Goal: Information Seeking & Learning: Learn about a topic

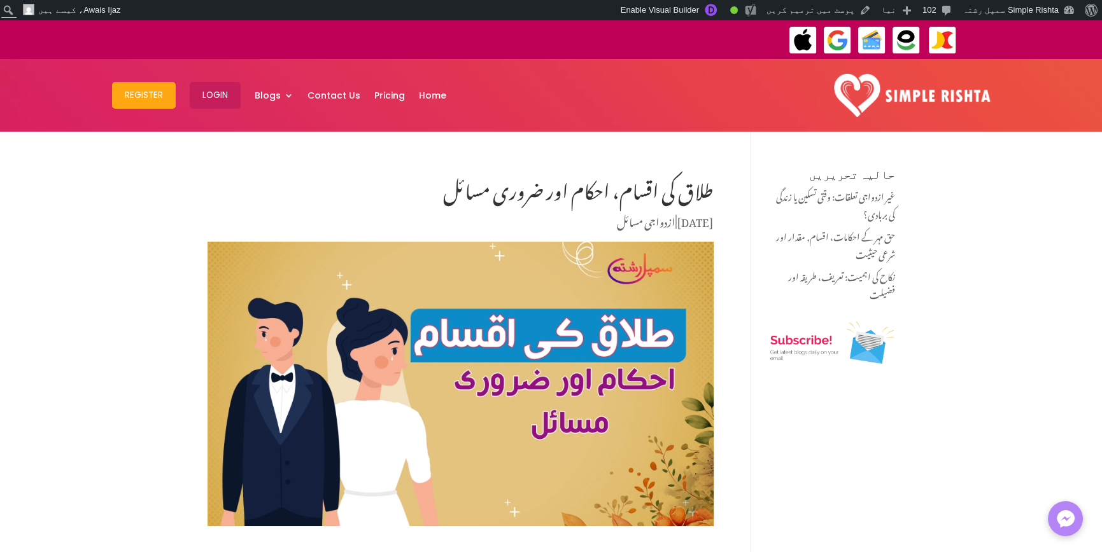
click at [928, 97] on img at bounding box center [912, 95] width 157 height 43
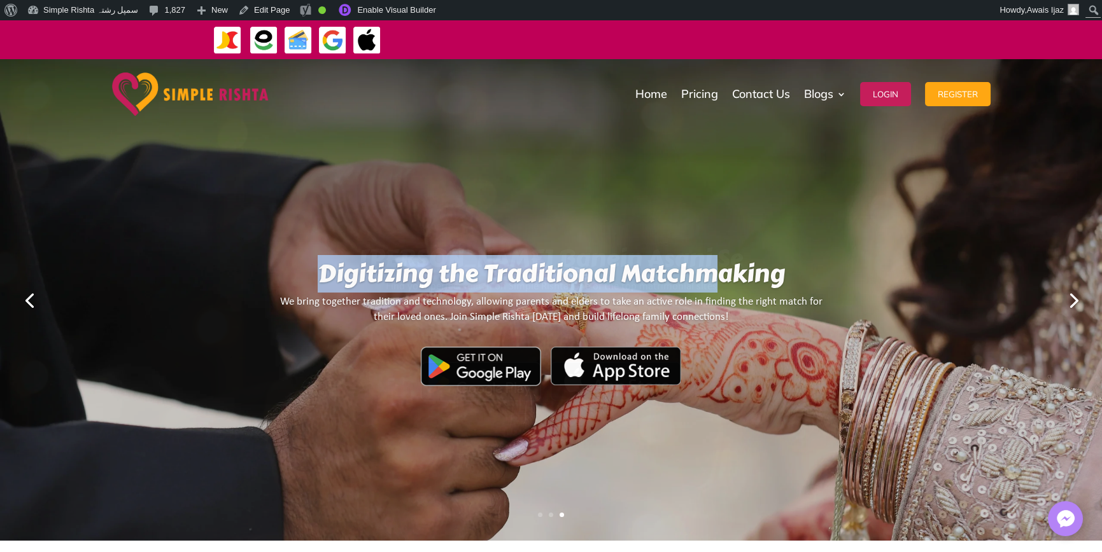
drag, startPoint x: 330, startPoint y: 255, endPoint x: 710, endPoint y: 320, distance: 385.4
click at [710, 320] on div "Yahan Rishtay Banein Asani Se Find your perfect match on Simple Rishta, one of …" at bounding box center [551, 300] width 1102 height 482
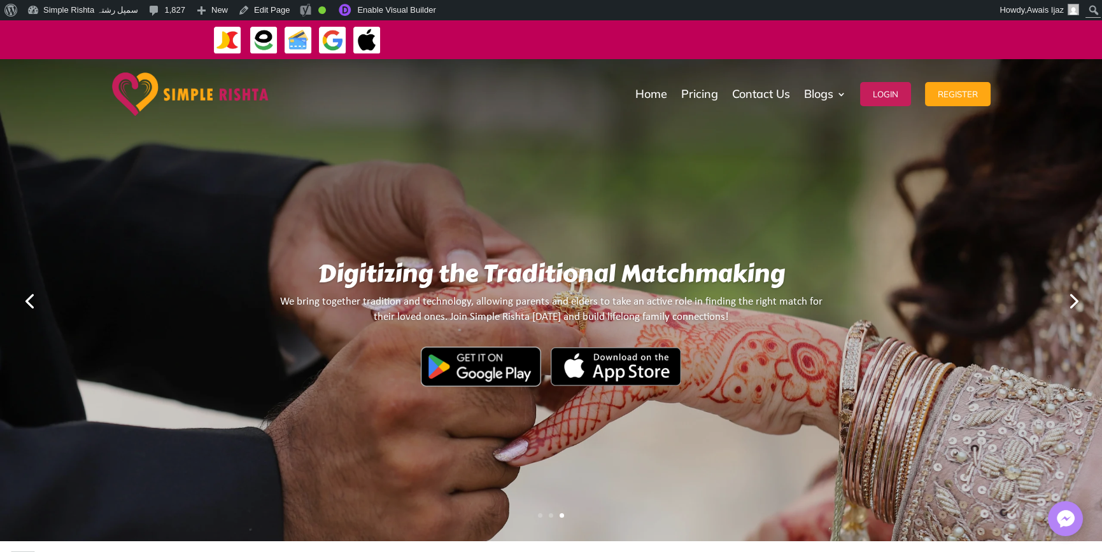
click at [707, 318] on div "We bring together tradition and technology, allowing parents and elders to take…" at bounding box center [550, 343] width 545 height 97
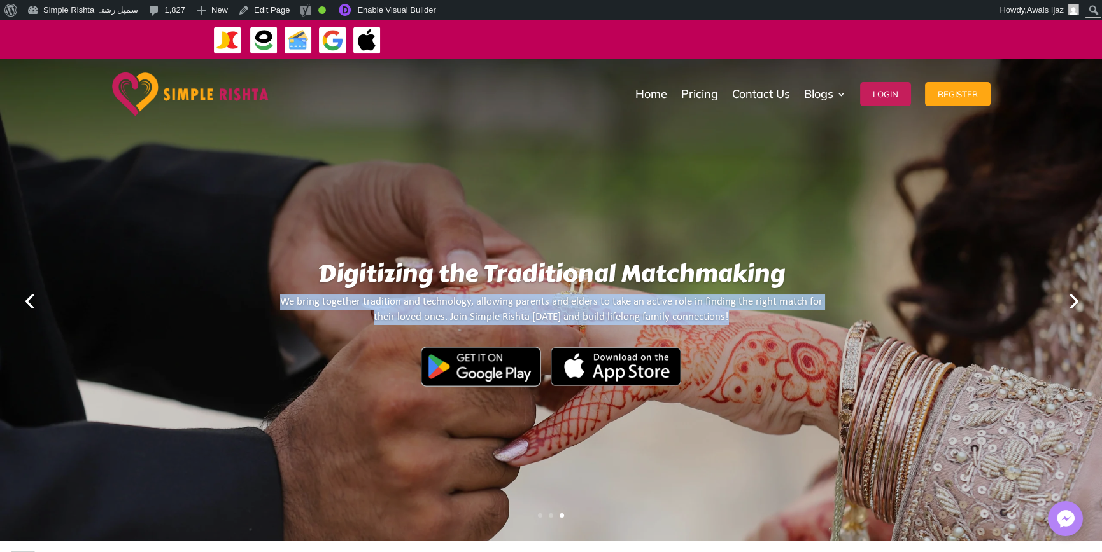
click at [707, 318] on div "We bring together tradition and technology, allowing parents and elders to take…" at bounding box center [550, 343] width 545 height 97
click at [757, 327] on p at bounding box center [550, 330] width 545 height 11
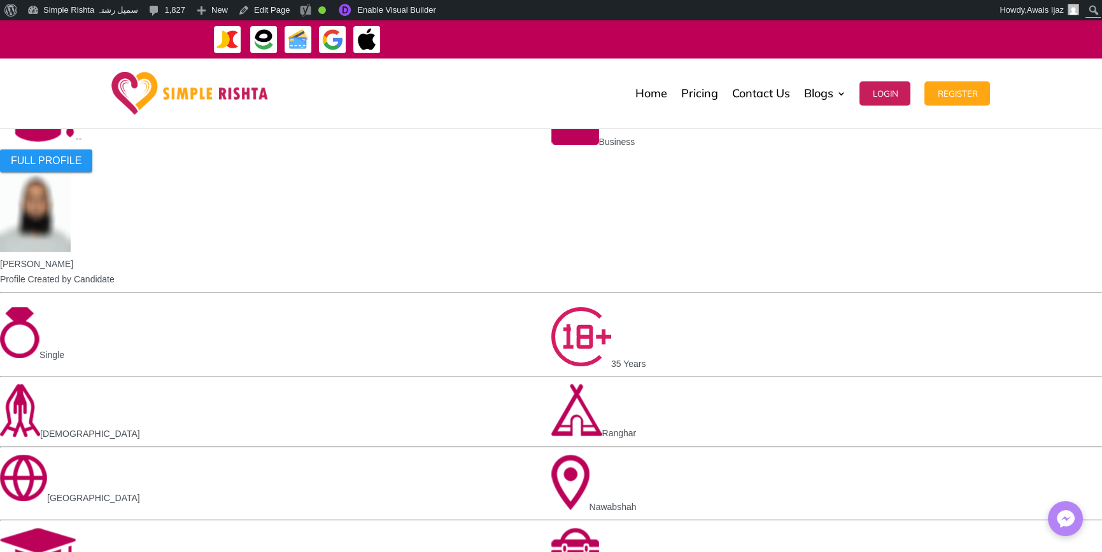
scroll to position [1082, 0]
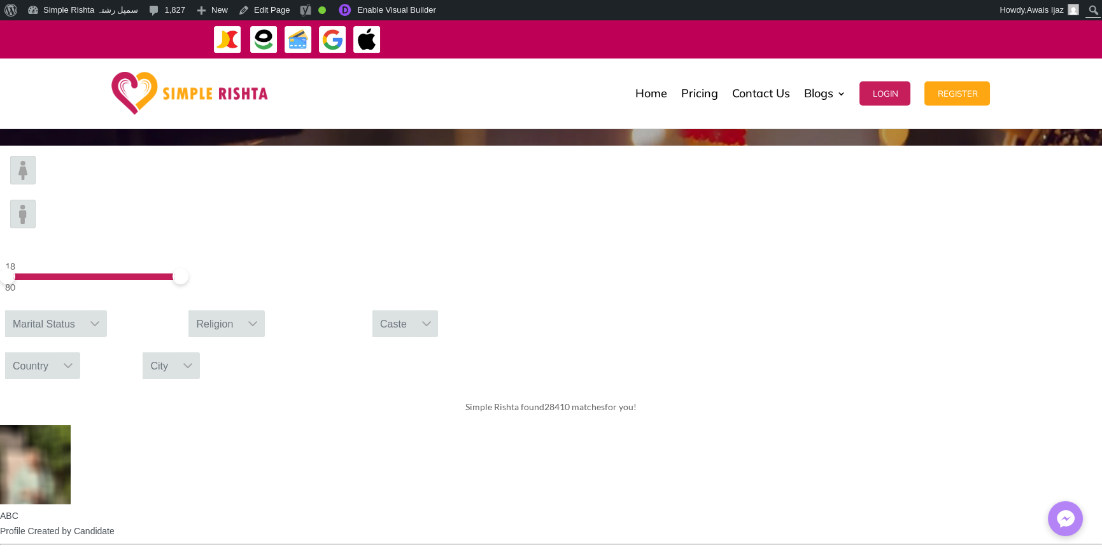
scroll to position [191, 0]
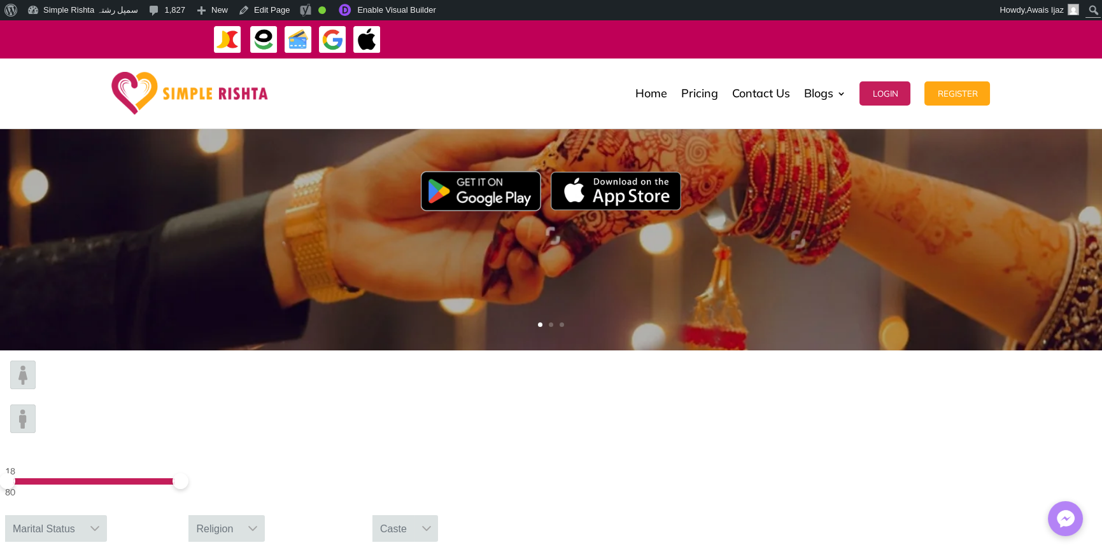
drag, startPoint x: 535, startPoint y: 479, endPoint x: 732, endPoint y: 482, distance: 197.3
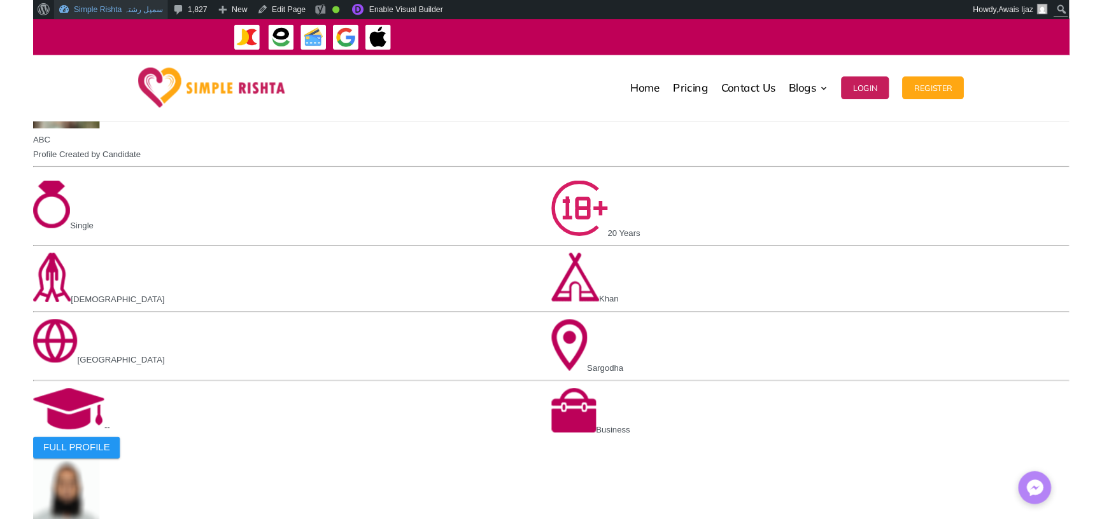
scroll to position [764, 0]
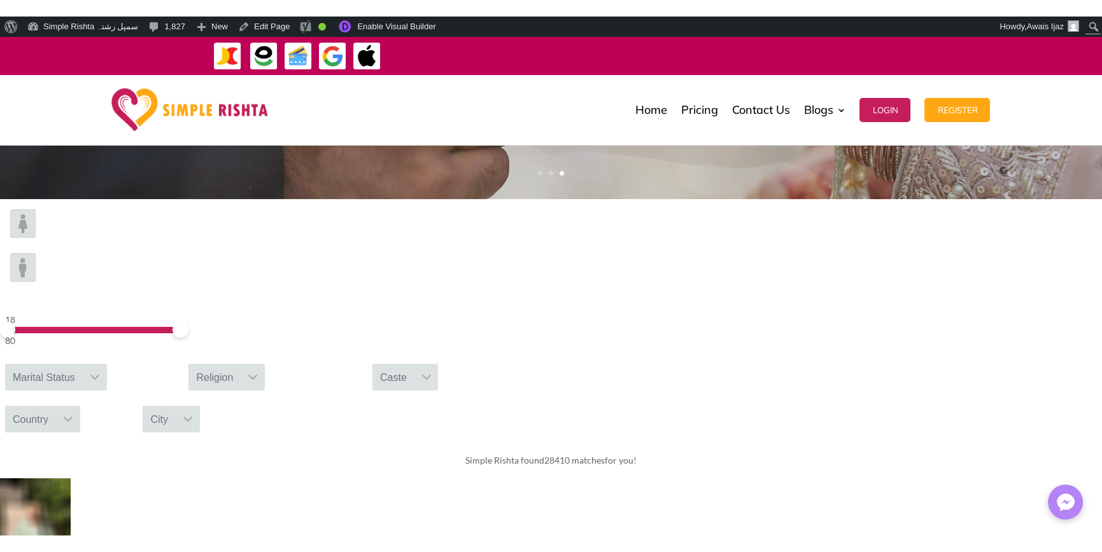
scroll to position [255, 0]
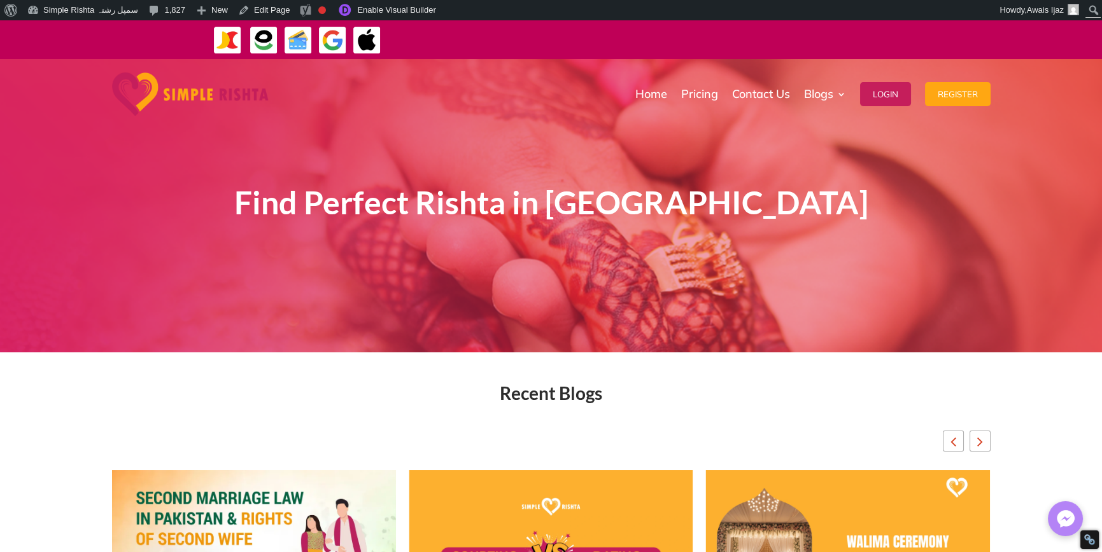
drag, startPoint x: 222, startPoint y: 186, endPoint x: 931, endPoint y: 240, distance: 710.4
click at [948, 207] on div "Find Perfect Rishta in [GEOGRAPHIC_DATA]" at bounding box center [551, 205] width 1102 height 293
click at [892, 298] on div "Find Perfect Rishta in United Arab Emirates" at bounding box center [550, 206] width 687 height 225
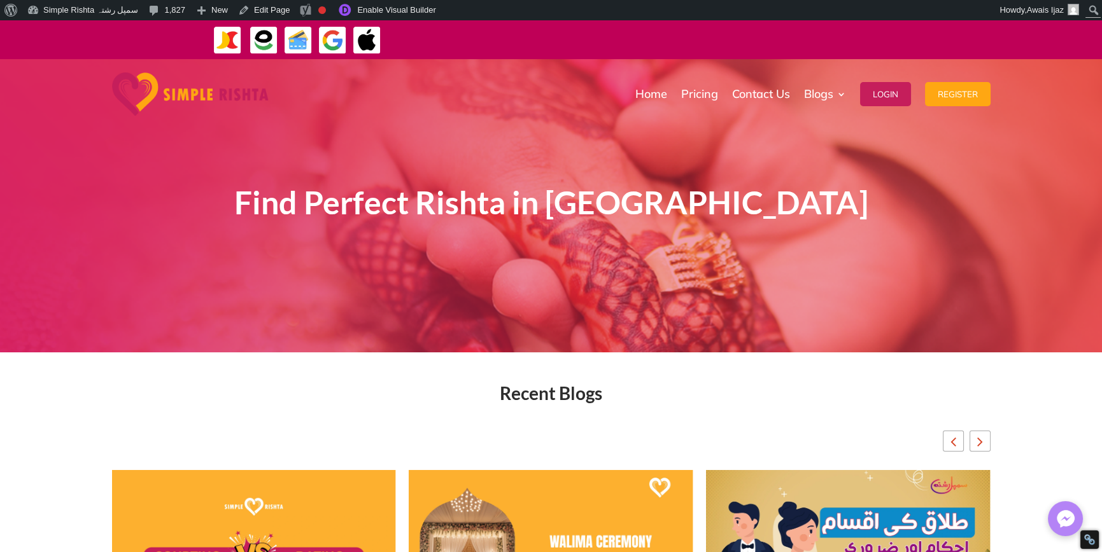
drag, startPoint x: 231, startPoint y: 219, endPoint x: 865, endPoint y: 183, distance: 634.9
click at [865, 183] on div "Find Perfect Rishta in United Arab Emirates" at bounding box center [550, 206] width 687 height 225
click at [868, 265] on div "Find Perfect Rishta in United Arab Emirates" at bounding box center [550, 206] width 687 height 225
click at [803, 205] on span "Find Perfect Rishta in United Arab Emirates" at bounding box center [551, 202] width 634 height 38
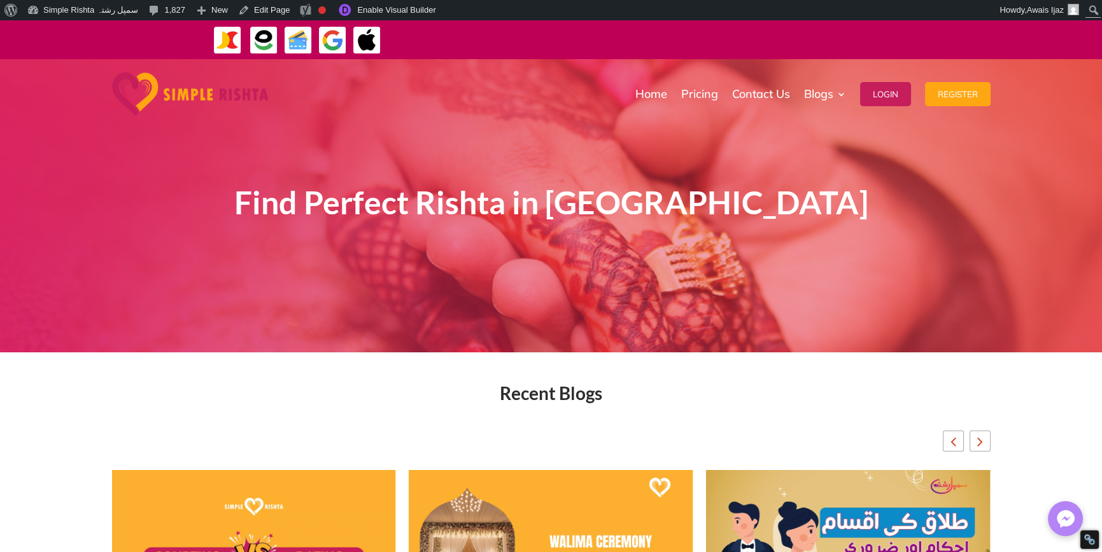
drag, startPoint x: 786, startPoint y: 263, endPoint x: 829, endPoint y: 233, distance: 52.1
click at [787, 263] on div "Find Perfect Rishta in United Arab Emirates" at bounding box center [550, 206] width 687 height 225
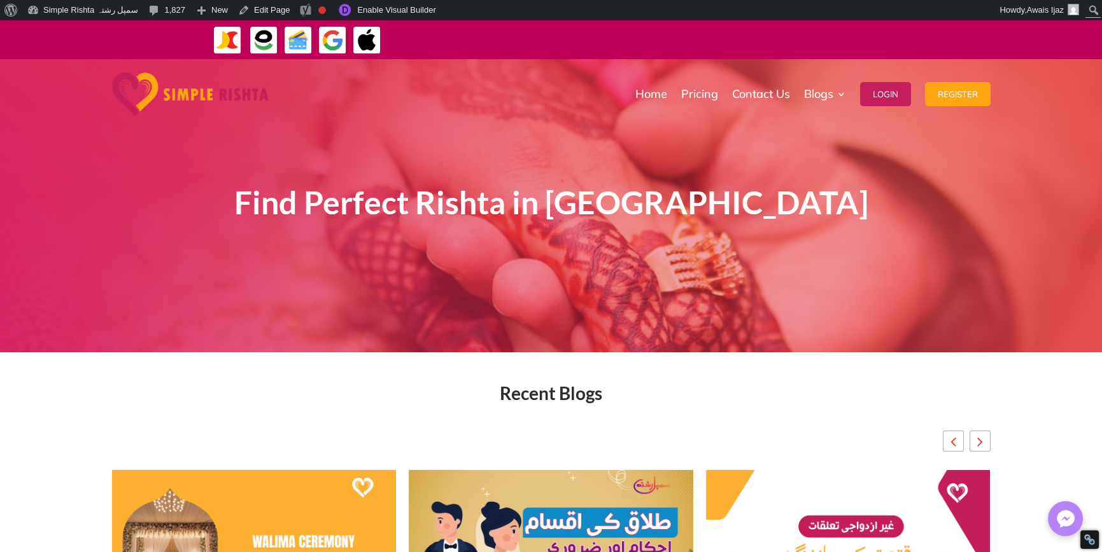
click at [883, 206] on h1 "Find Perfect Rishta in United Arab Emirates" at bounding box center [550, 205] width 687 height 41
drag, startPoint x: 923, startPoint y: 201, endPoint x: 243, endPoint y: 202, distance: 679.8
click at [243, 202] on div "Find Perfect Rishta in United Arab Emirates" at bounding box center [551, 205] width 1102 height 293
click at [242, 202] on h1 "Find Perfect Rishta in United Arab Emirates" at bounding box center [550, 205] width 687 height 41
click at [804, 209] on span "Find Perfect Rishta in United Arab Emirates" at bounding box center [551, 202] width 634 height 38
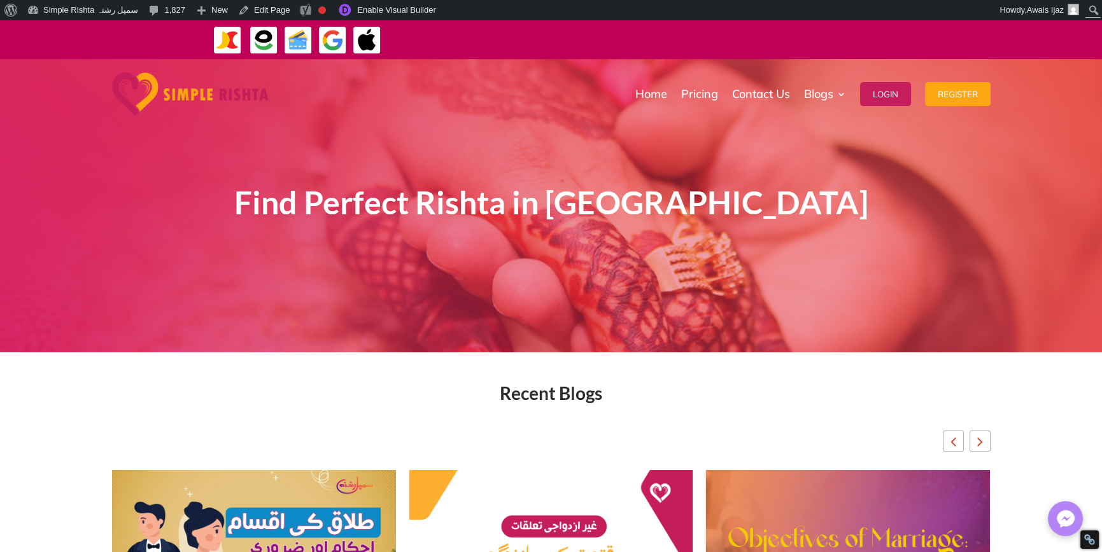
click at [804, 209] on span "Find Perfect Rishta in United Arab Emirates" at bounding box center [551, 202] width 634 height 38
click at [827, 295] on div "Find Perfect Rishta in United Arab Emirates" at bounding box center [550, 206] width 687 height 225
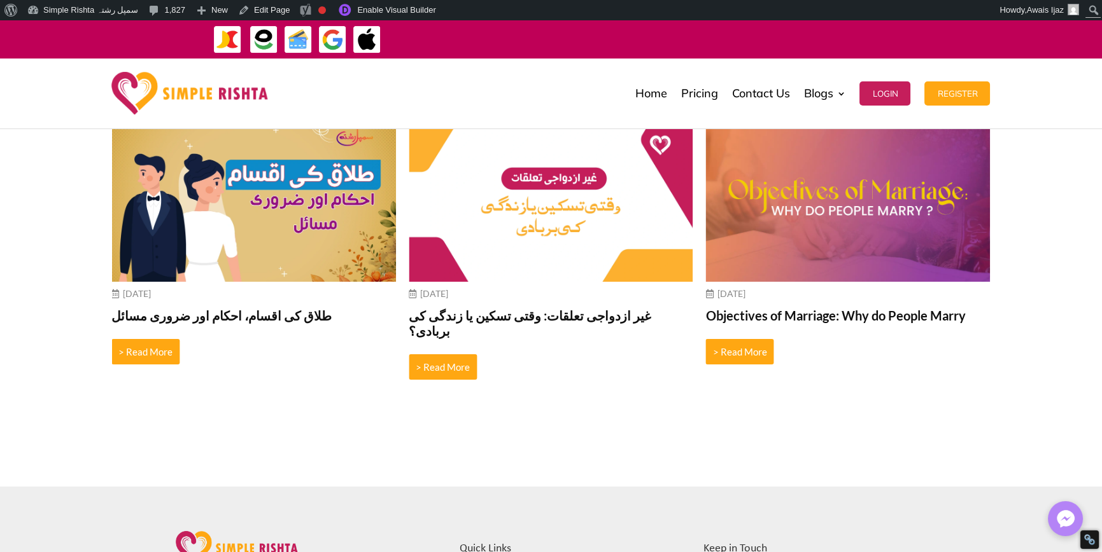
scroll to position [127, 0]
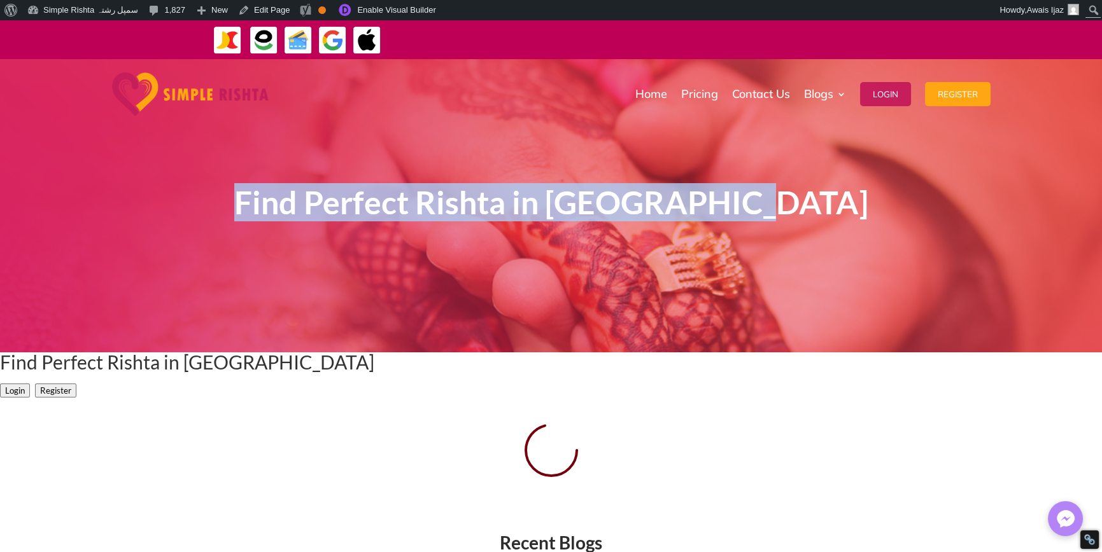
drag, startPoint x: 269, startPoint y: 193, endPoint x: 927, endPoint y: 184, distance: 658.8
click at [927, 184] on div "Find Perfect Rishta in Saudi Arabia" at bounding box center [551, 205] width 1102 height 293
click at [904, 302] on div "Find Perfect Rishta in Saudi Arabia" at bounding box center [551, 205] width 1102 height 293
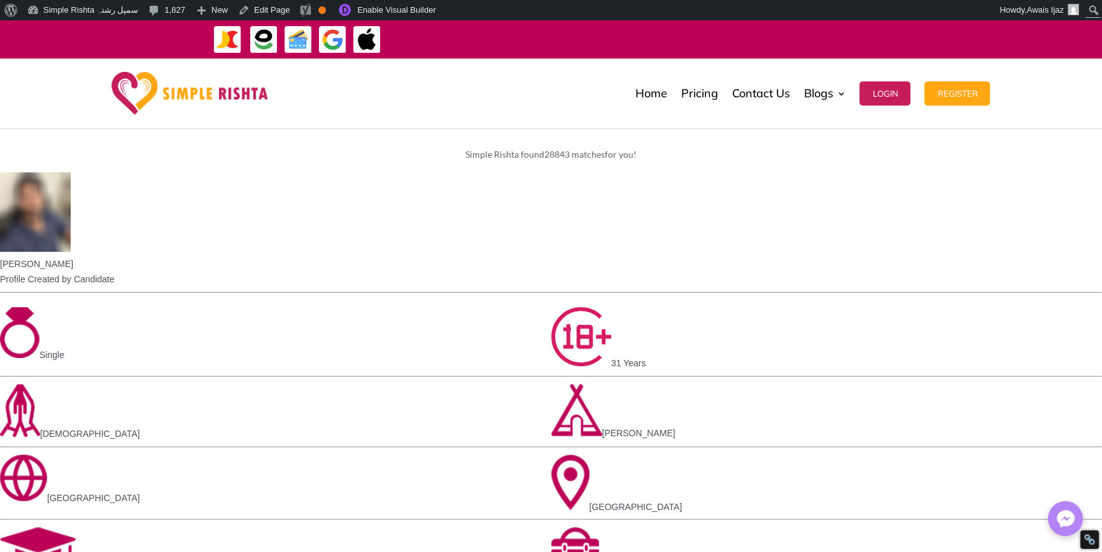
scroll to position [446, 0]
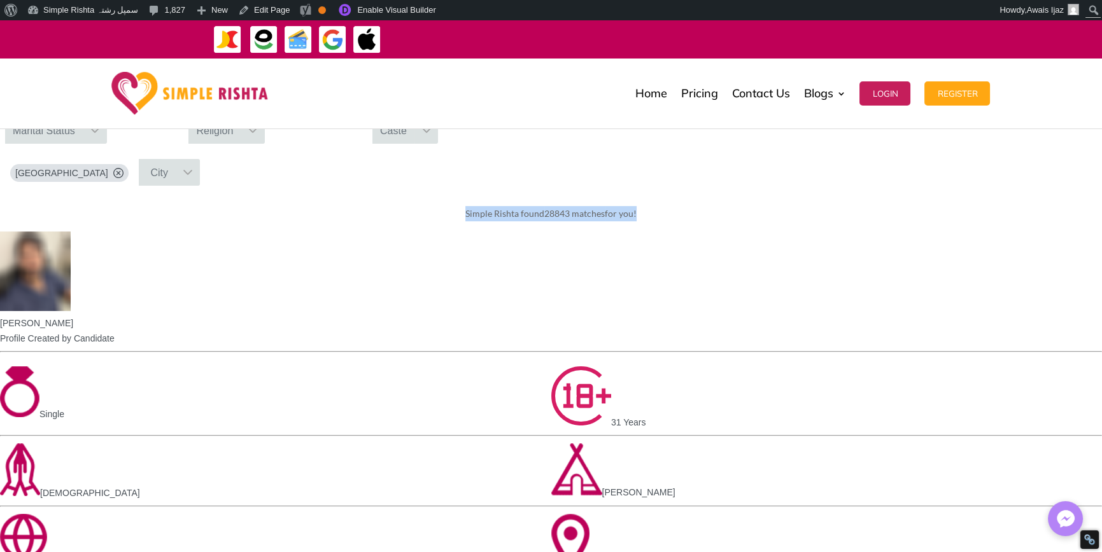
drag, startPoint x: 382, startPoint y: 282, endPoint x: 781, endPoint y: 282, distance: 399.1
click at [781, 232] on div "Simple Rishta found 28843 matches for you!" at bounding box center [551, 214] width 1102 height 36
click at [782, 232] on div "Simple Rishta found 28843 matches for you!" at bounding box center [551, 214] width 1102 height 36
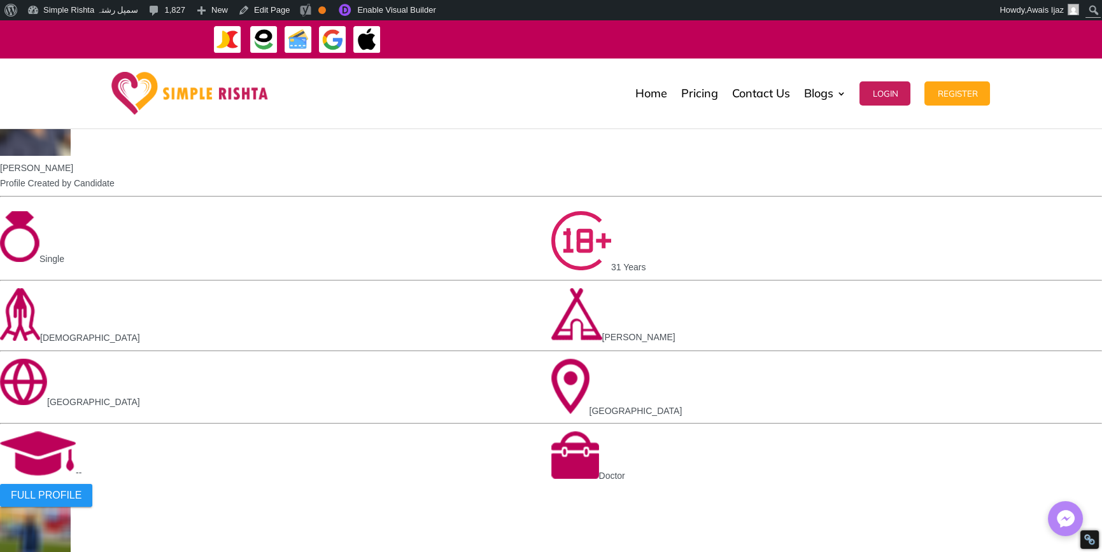
scroll to position [636, 0]
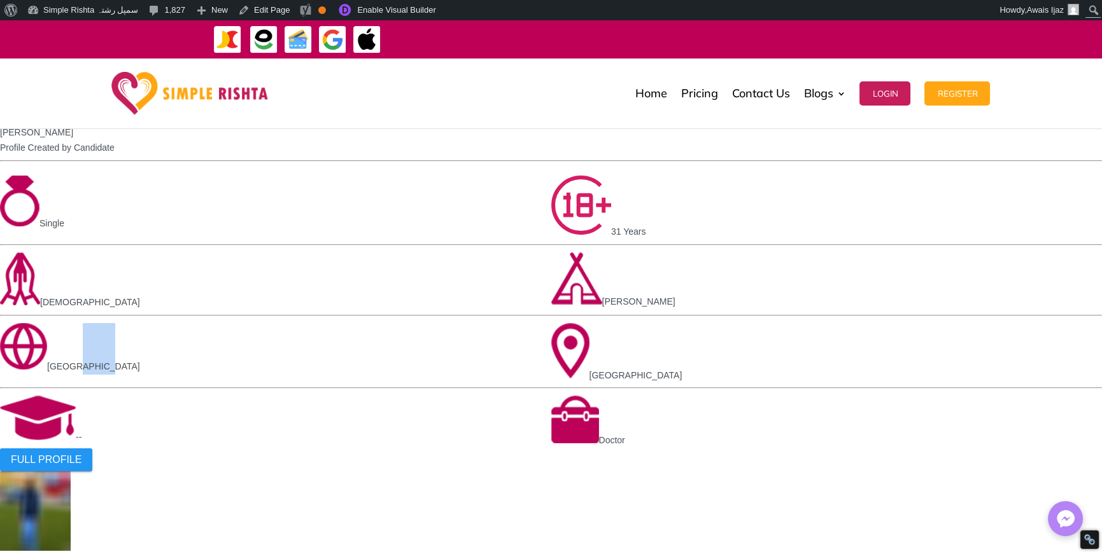
drag, startPoint x: 123, startPoint y: 361, endPoint x: 144, endPoint y: 361, distance: 21.0
click at [140, 362] on span "[GEOGRAPHIC_DATA]" at bounding box center [93, 367] width 93 height 10
drag, startPoint x: 286, startPoint y: 361, endPoint x: 310, endPoint y: 362, distance: 23.6
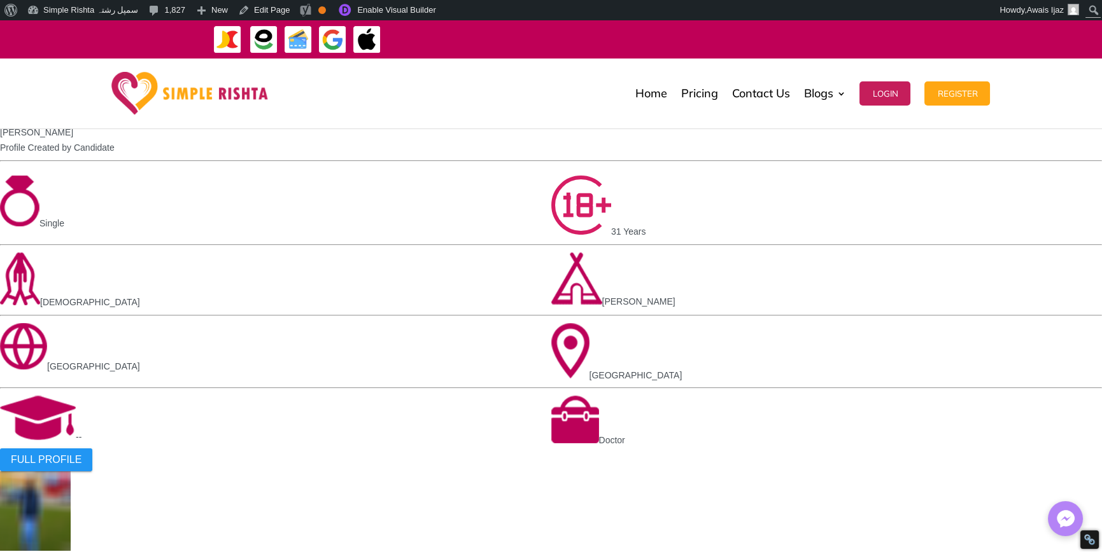
drag, startPoint x: 428, startPoint y: 362, endPoint x: 469, endPoint y: 360, distance: 41.5
copy span "Saudi Arabi"
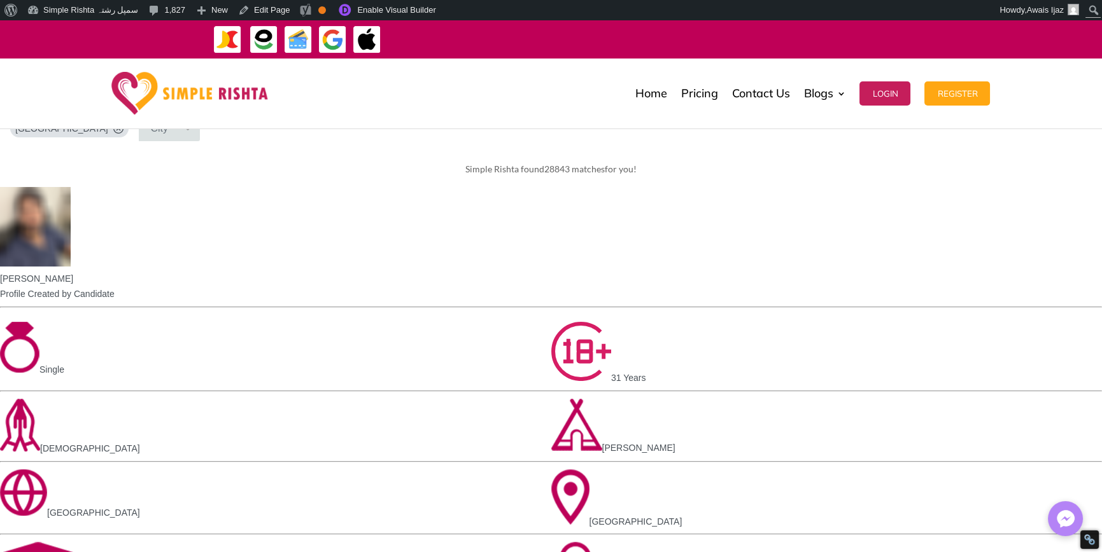
scroll to position [318, 0]
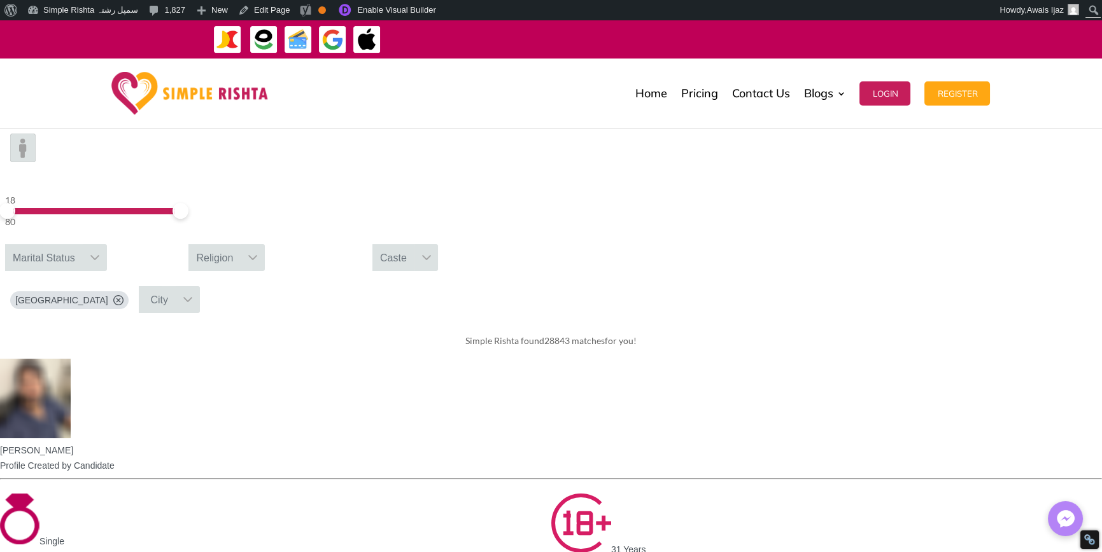
click at [83, 271] on div "Marital Status" at bounding box center [44, 257] width 78 height 27
click at [36, 119] on img at bounding box center [22, 104] width 25 height 29
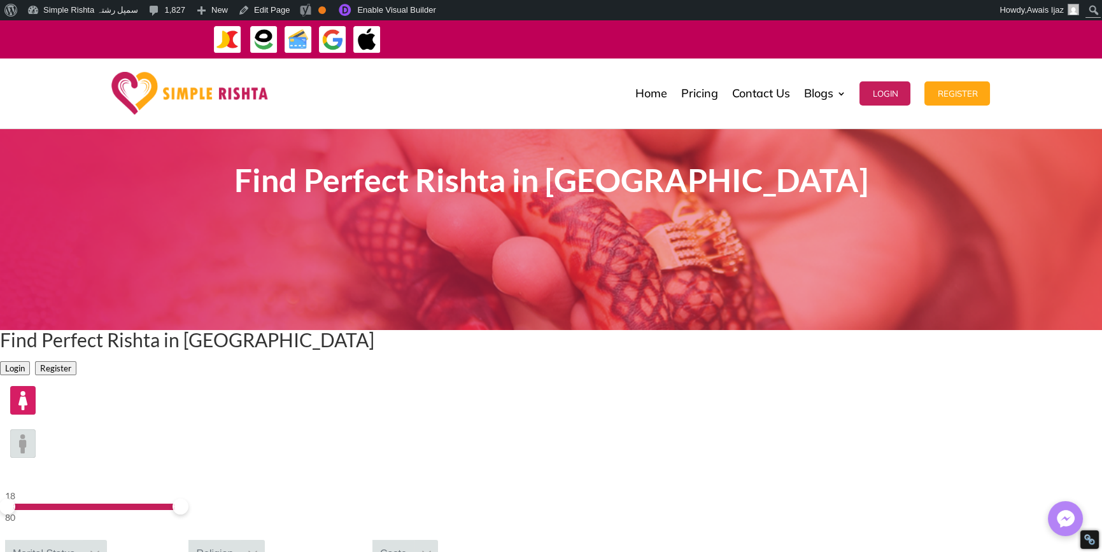
scroll to position [0, 0]
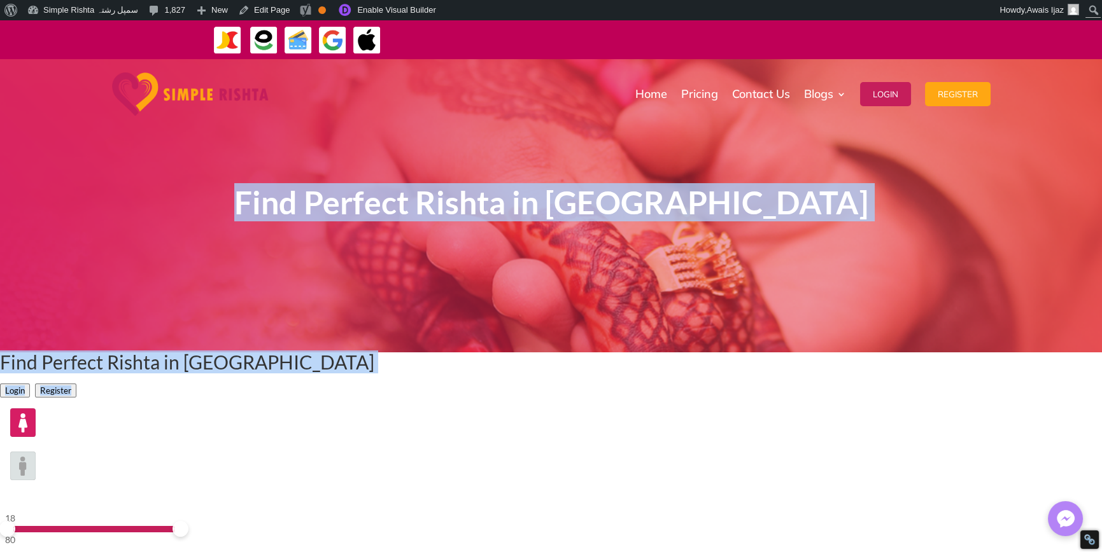
drag, startPoint x: 267, startPoint y: 189, endPoint x: 883, endPoint y: 517, distance: 697.6
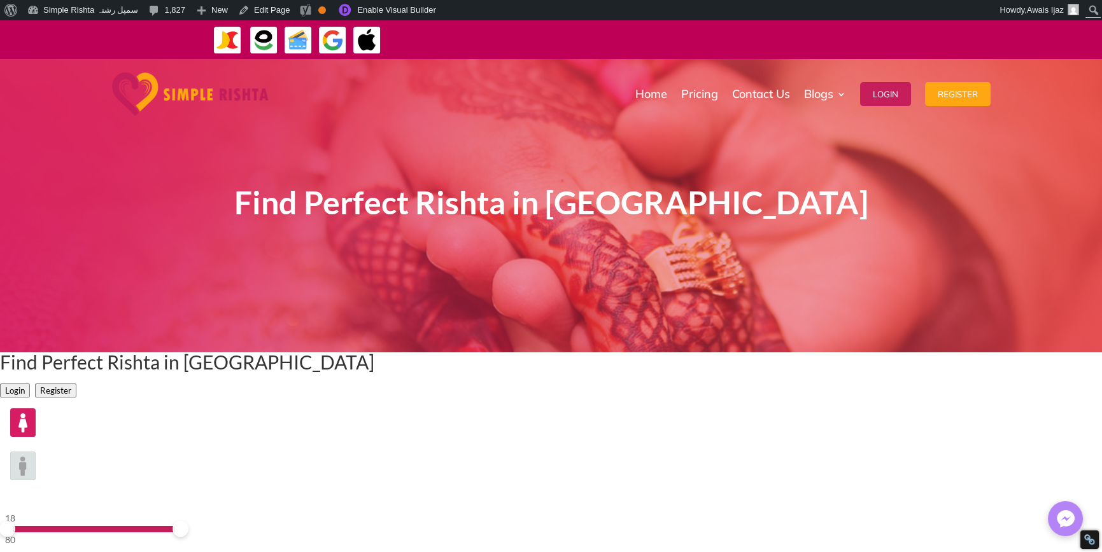
click at [866, 398] on div "Find Perfect Rishta in Saudi Arabia Login Register" at bounding box center [551, 376] width 1102 height 46
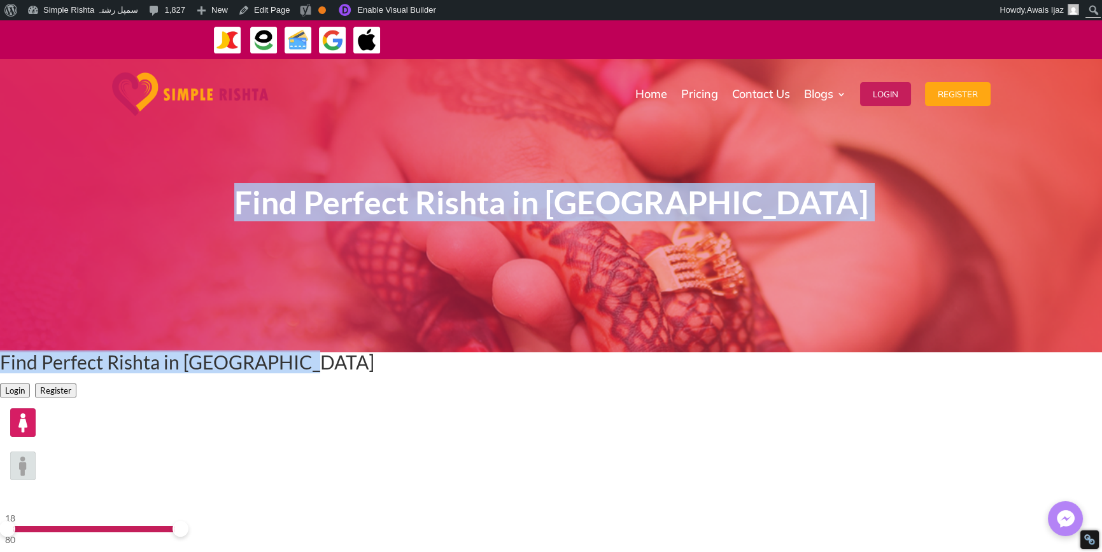
drag, startPoint x: 876, startPoint y: 468, endPoint x: 260, endPoint y: 172, distance: 683.0
click at [264, 234] on div "Find Perfect Rishta in Saudi Arabia" at bounding box center [550, 206] width 687 height 225
drag, startPoint x: 274, startPoint y: 171, endPoint x: 854, endPoint y: 509, distance: 671.2
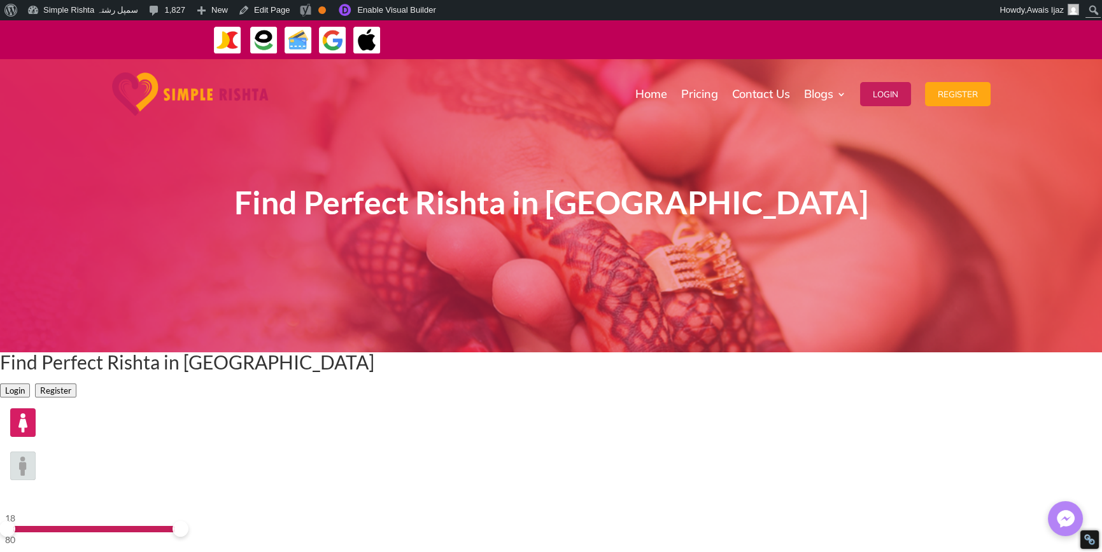
drag, startPoint x: 817, startPoint y: 510, endPoint x: 823, endPoint y: 505, distance: 8.2
click at [374, 398] on div "Login Register" at bounding box center [187, 388] width 374 height 20
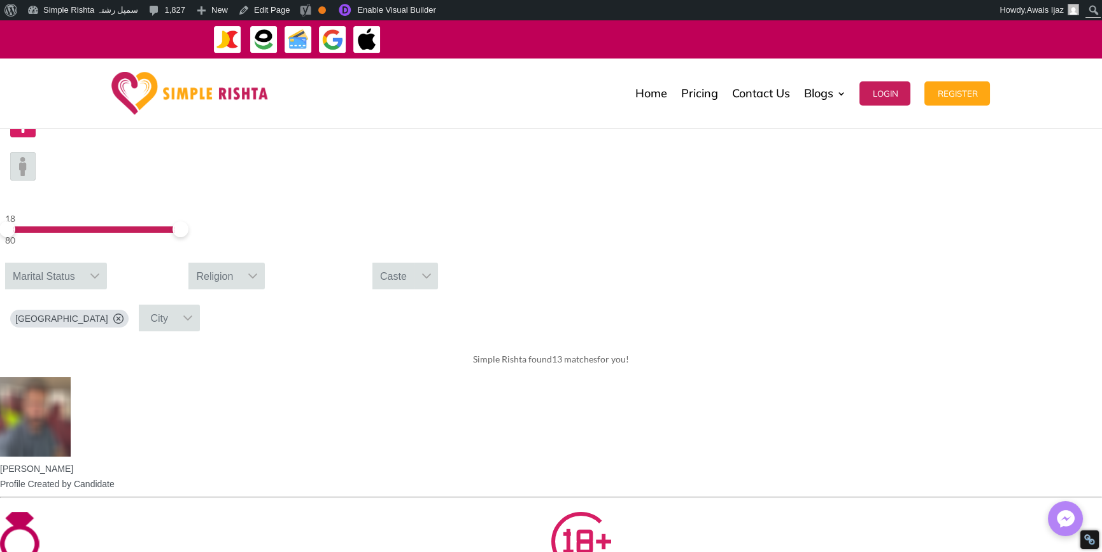
scroll to position [382, 0]
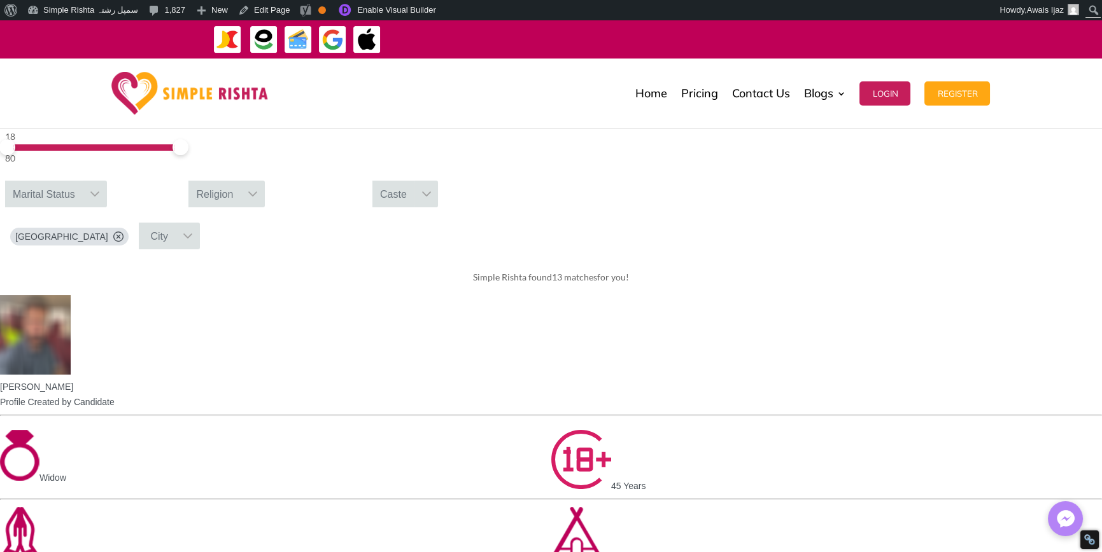
click at [36, 55] on img at bounding box center [22, 41] width 25 height 29
click at [36, 99] on img at bounding box center [22, 84] width 25 height 29
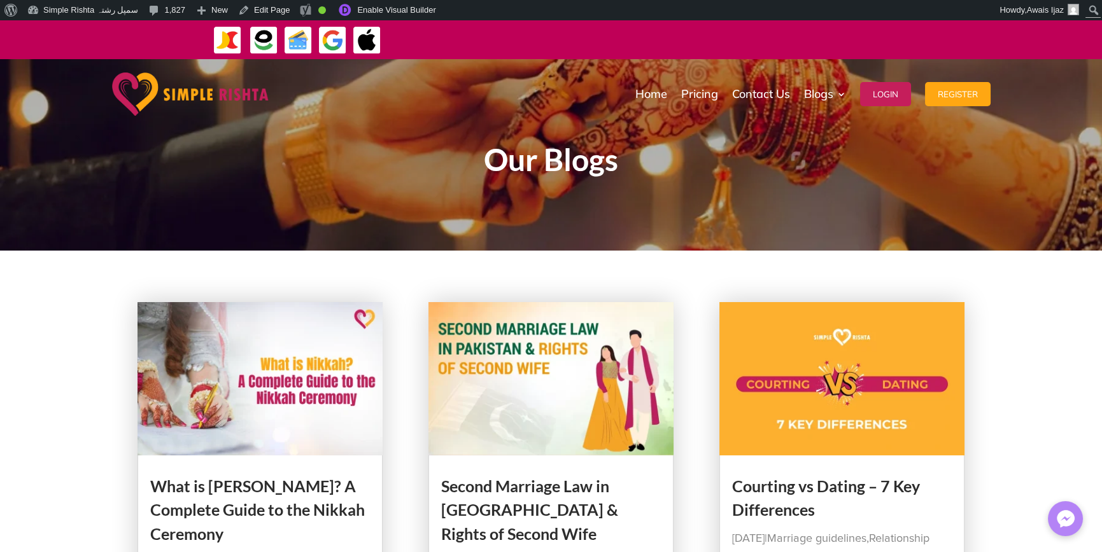
drag, startPoint x: 470, startPoint y: 164, endPoint x: 670, endPoint y: 164, distance: 199.2
click at [670, 164] on h1 "Our Blogs" at bounding box center [550, 162] width 687 height 37
click at [579, 162] on h1 "Our Blogs" at bounding box center [550, 162] width 687 height 37
click at [579, 161] on h1 "Our Blogs" at bounding box center [550, 162] width 687 height 37
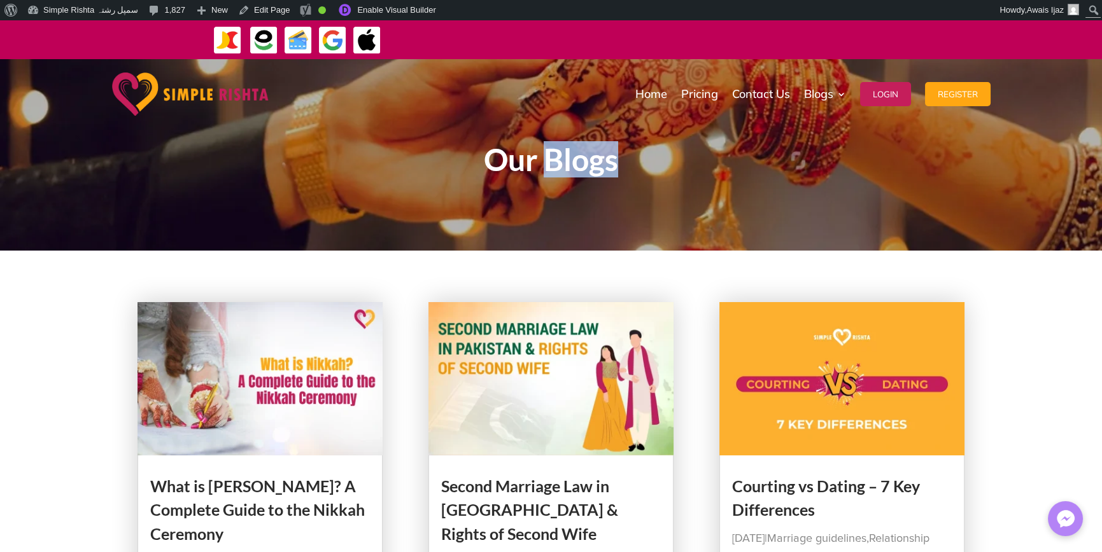
click at [579, 161] on h1 "Our Blogs" at bounding box center [550, 162] width 687 height 37
click at [678, 167] on h1 "Our Blogs" at bounding box center [550, 162] width 687 height 37
drag, startPoint x: 664, startPoint y: 170, endPoint x: 412, endPoint y: 170, distance: 252.1
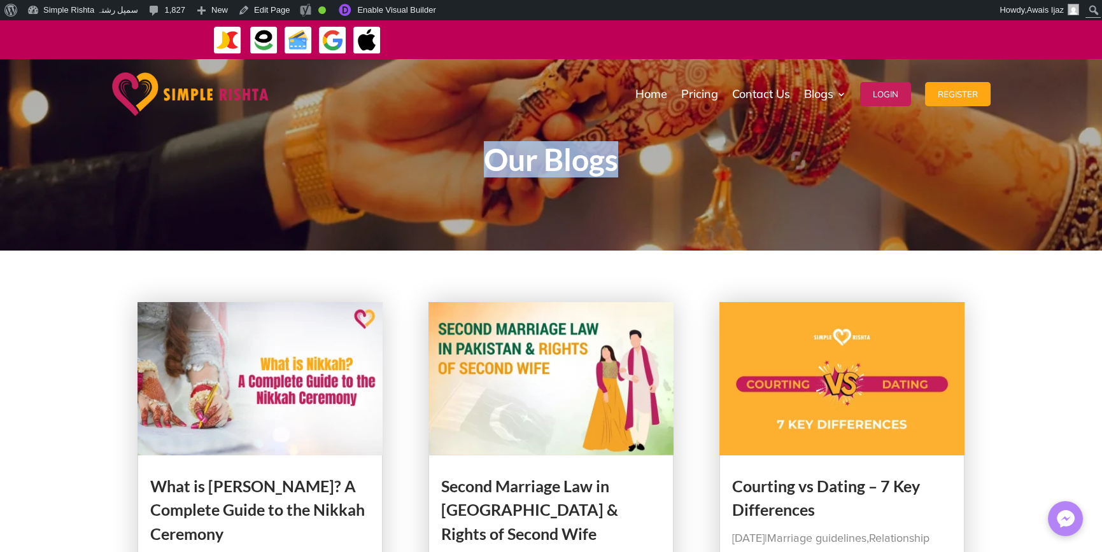
click at [412, 170] on h1 "Our Blogs" at bounding box center [550, 162] width 687 height 37
click at [409, 174] on h1 "Our Blogs" at bounding box center [550, 162] width 687 height 37
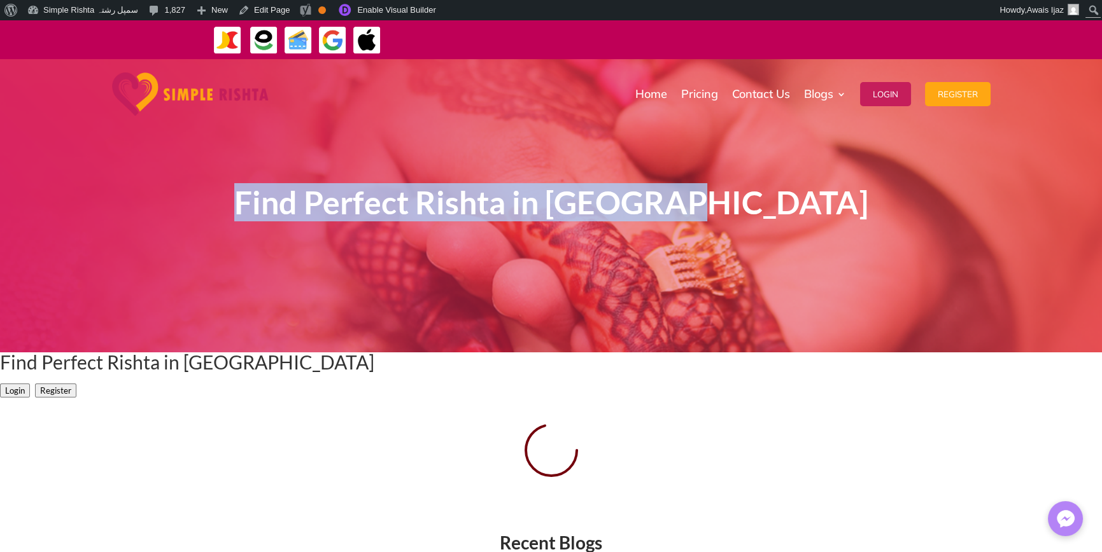
drag, startPoint x: 286, startPoint y: 211, endPoint x: 864, endPoint y: 210, distance: 577.9
click at [864, 210] on h1 "Find Perfect Rishta in [GEOGRAPHIC_DATA]" at bounding box center [550, 205] width 687 height 41
click at [867, 318] on div "Find Perfect Rishta in Pakistan" at bounding box center [550, 206] width 687 height 225
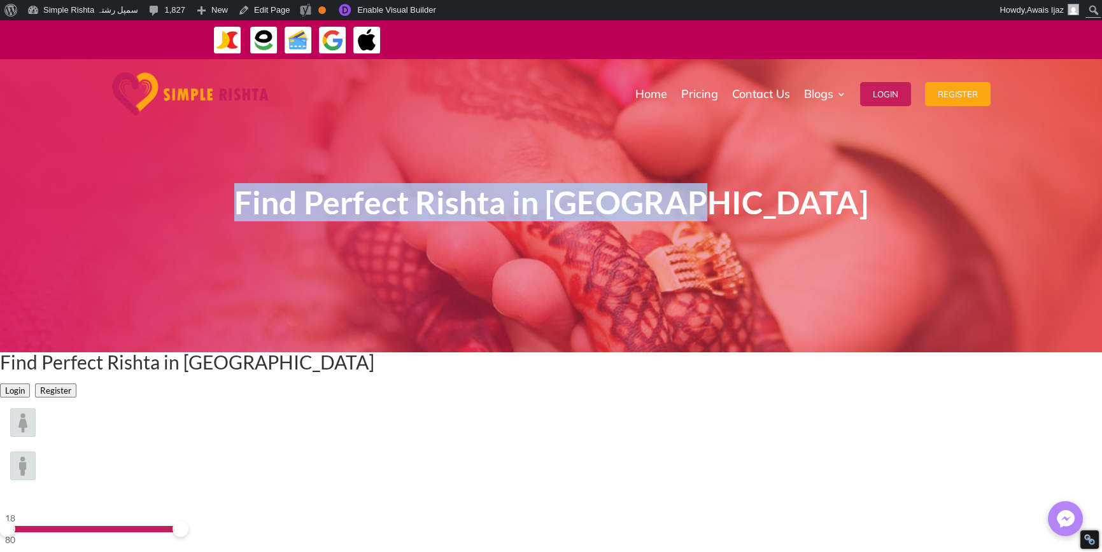
drag, startPoint x: 798, startPoint y: 201, endPoint x: 195, endPoint y: 187, distance: 603.6
click at [195, 187] on div "Find Perfect Rishta in Pakistan" at bounding box center [551, 205] width 1102 height 293
click at [195, 232] on div "Find Perfect Rishta in Pakistan" at bounding box center [551, 205] width 1102 height 293
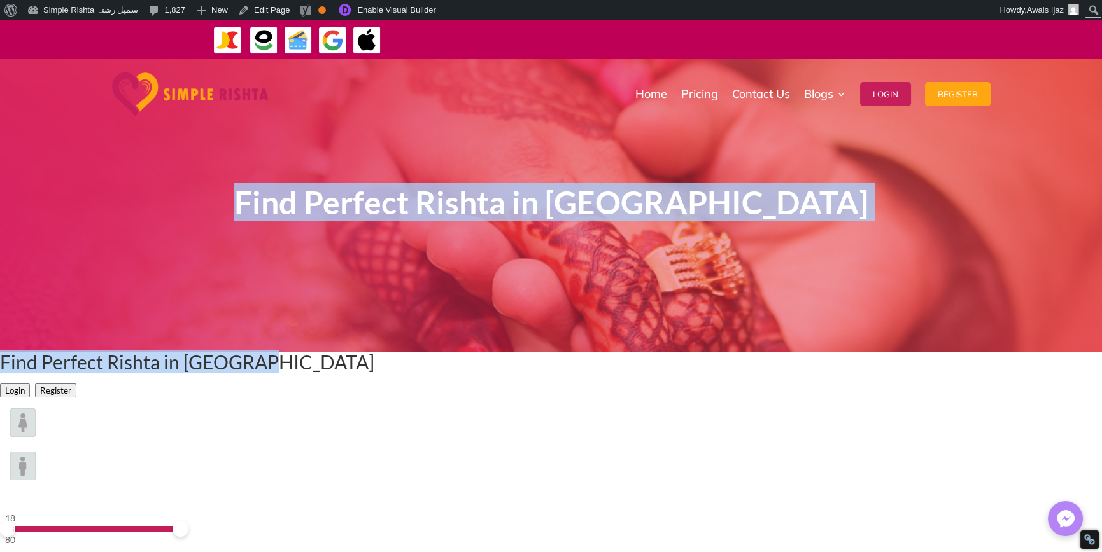
drag, startPoint x: 295, startPoint y: 181, endPoint x: 826, endPoint y: 460, distance: 599.3
click at [827, 398] on div "Find Perfect Rishta in Pakistan Login Register" at bounding box center [551, 376] width 1102 height 46
click at [374, 378] on h1 "Find Perfect Rishta in [GEOGRAPHIC_DATA]" at bounding box center [187, 365] width 374 height 25
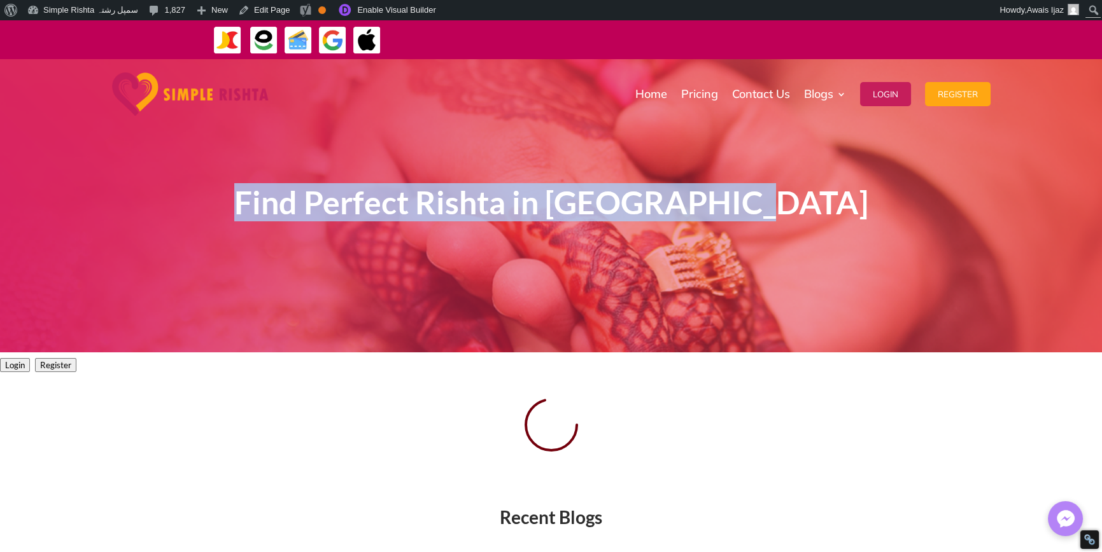
drag, startPoint x: 343, startPoint y: 203, endPoint x: 219, endPoint y: 204, distance: 124.1
click at [219, 204] on h1 "Find Perfect Rishta in [GEOGRAPHIC_DATA]" at bounding box center [550, 205] width 687 height 41
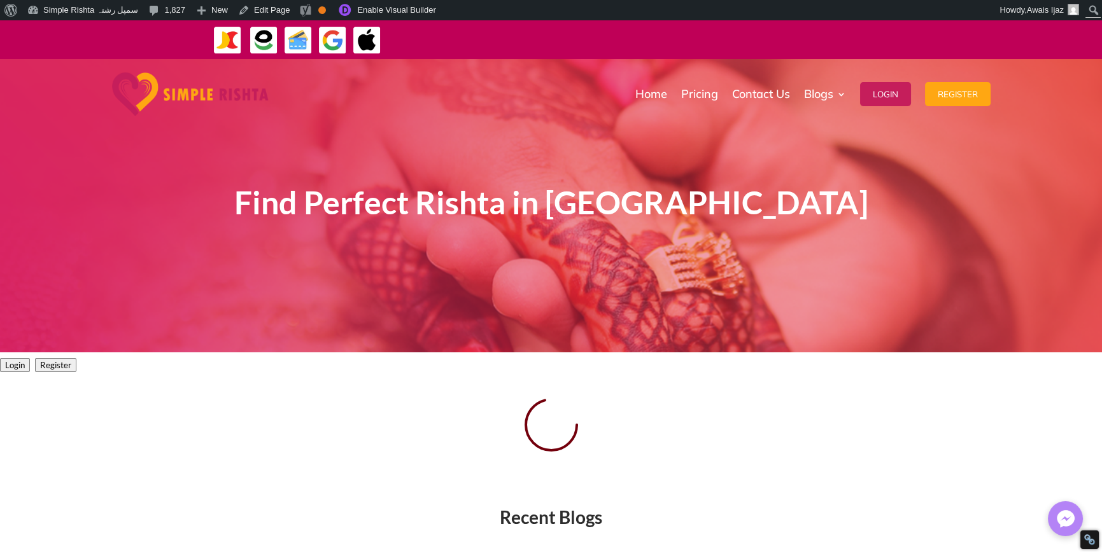
click at [234, 373] on div "Login Register" at bounding box center [551, 363] width 1102 height 20
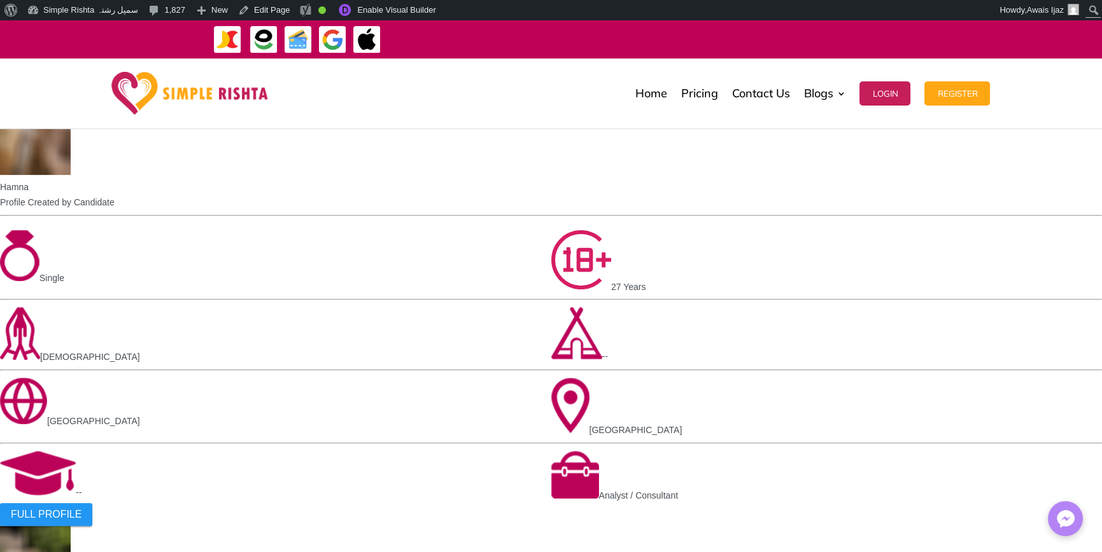
scroll to position [1355, 0]
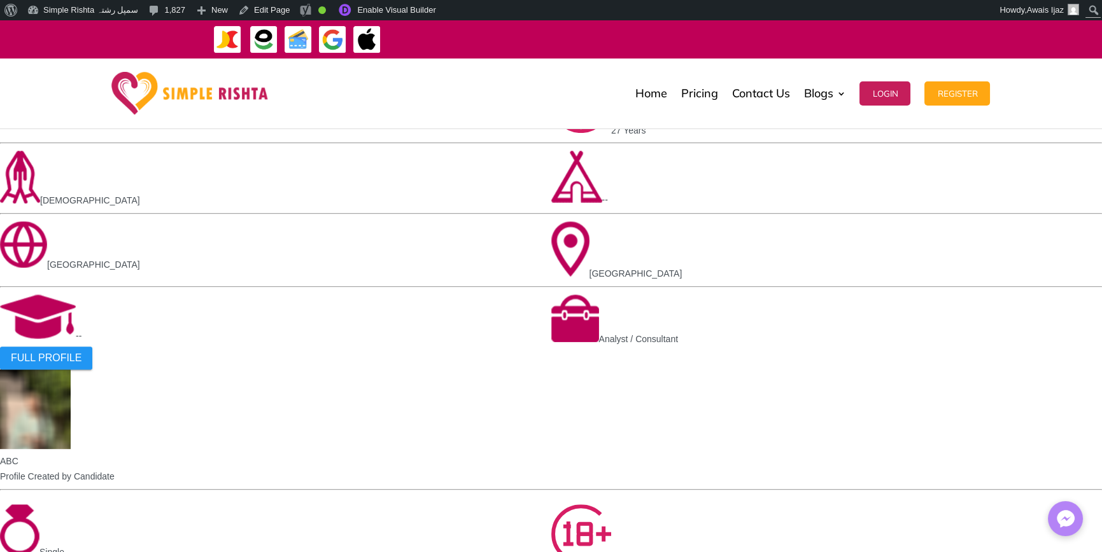
scroll to position [1291, 0]
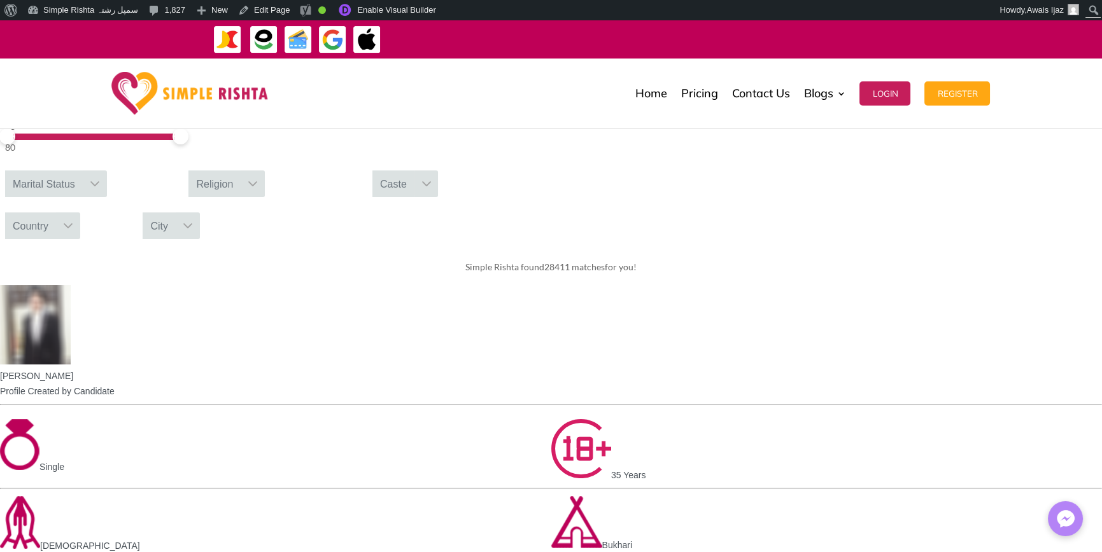
scroll to position [337, 0]
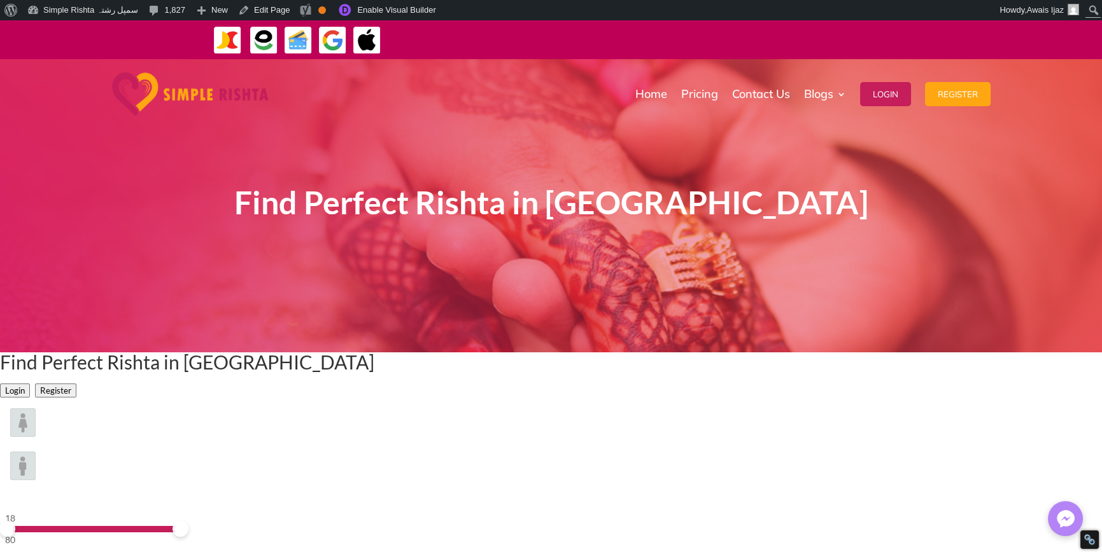
click at [646, 304] on div "Find Perfect Rishta in [GEOGRAPHIC_DATA]" at bounding box center [550, 206] width 687 height 225
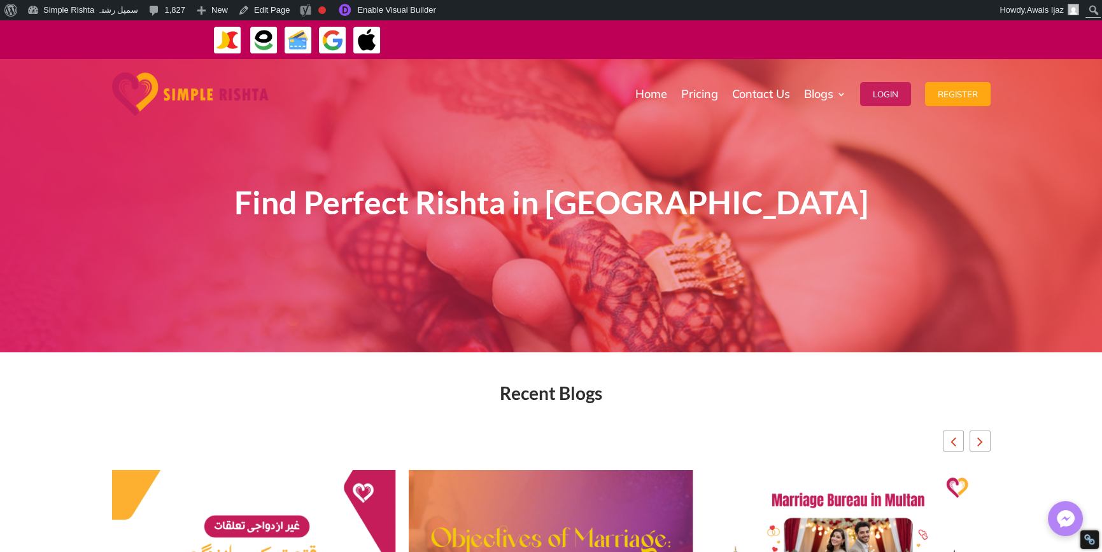
click at [698, 271] on div "Find Perfect Rishta in [GEOGRAPHIC_DATA]" at bounding box center [550, 206] width 687 height 225
click at [802, 206] on span "Find Perfect Rishta in United Arab Emirates" at bounding box center [551, 202] width 634 height 38
click at [806, 334] on div "Find Perfect Rishta in United Arab Emirates" at bounding box center [551, 205] width 1102 height 293
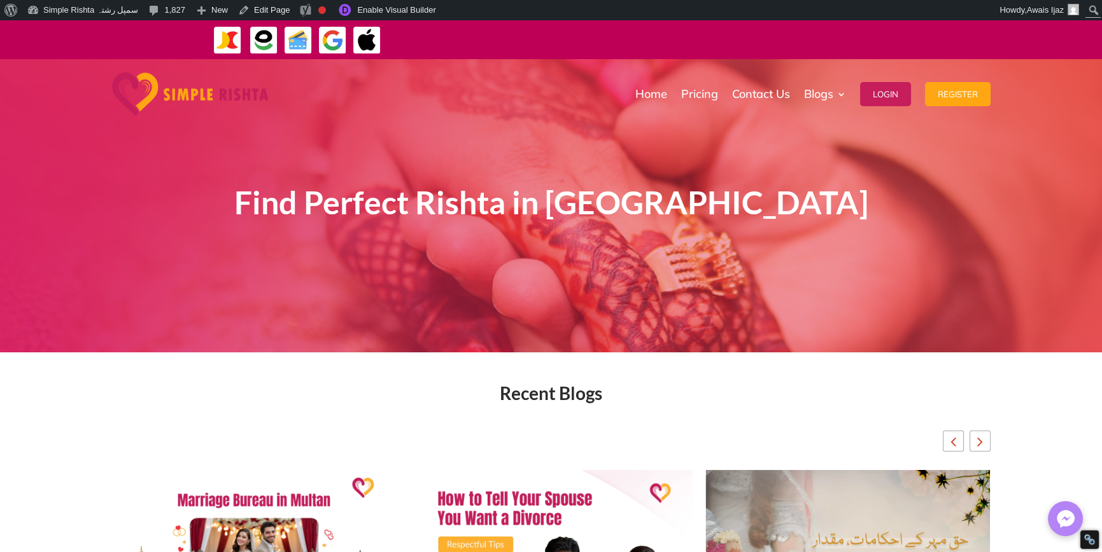
drag, startPoint x: 178, startPoint y: 190, endPoint x: 934, endPoint y: 186, distance: 755.5
click at [934, 186] on div "Find Perfect Rishta in United Arab Emirates" at bounding box center [551, 205] width 1102 height 293
click at [861, 334] on div "Find Perfect Rishta in United Arab Emirates" at bounding box center [551, 205] width 1102 height 293
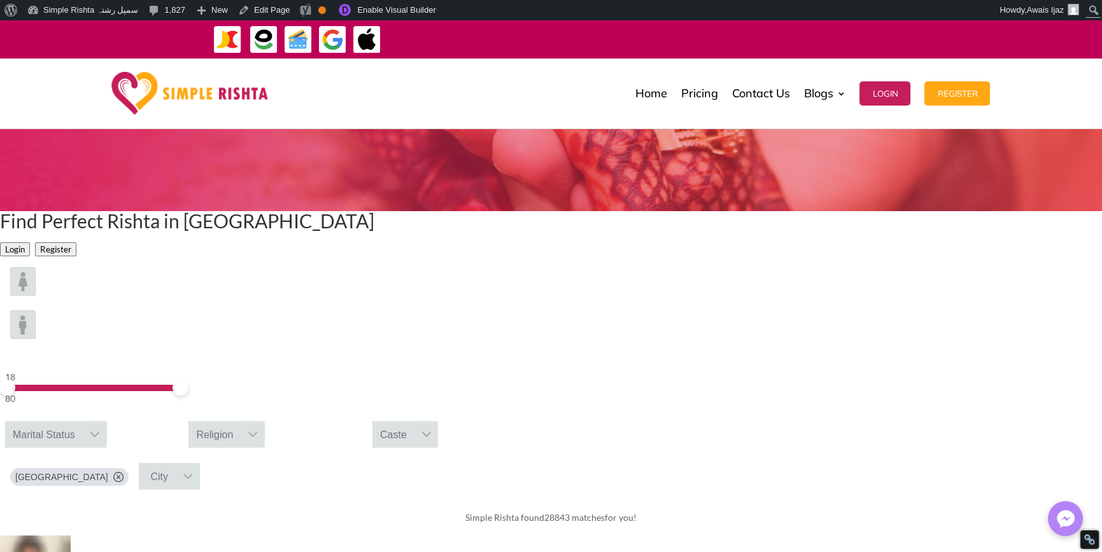
scroll to position [382, 0]
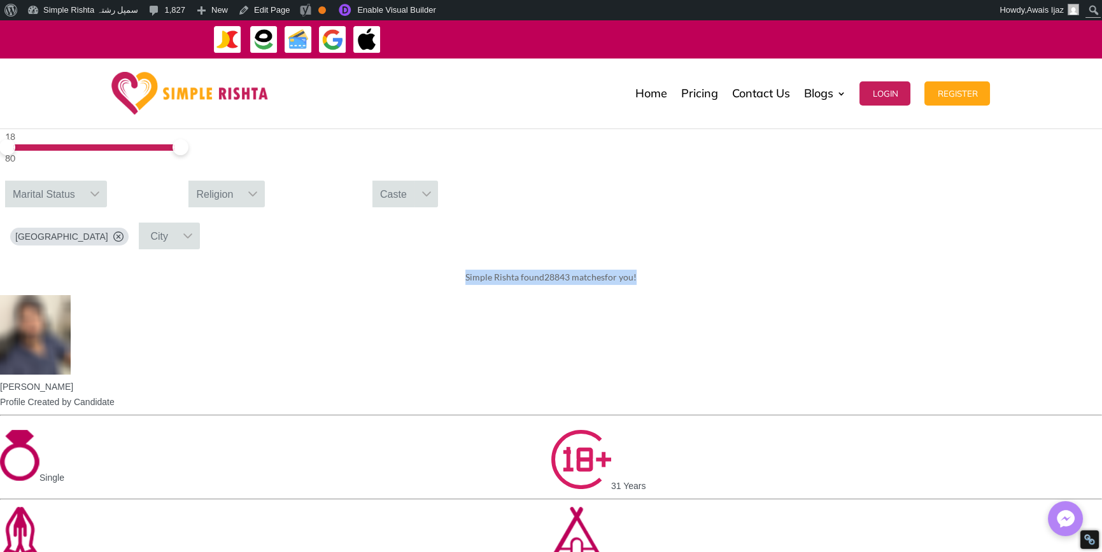
drag, startPoint x: 360, startPoint y: 351, endPoint x: 935, endPoint y: 347, distance: 574.8
click at [939, 295] on div "Simple Rishta found 28843 matches for you!" at bounding box center [551, 278] width 1102 height 36
click at [636, 283] on span "Simple Rishta found 28843 matches for you!" at bounding box center [550, 277] width 171 height 11
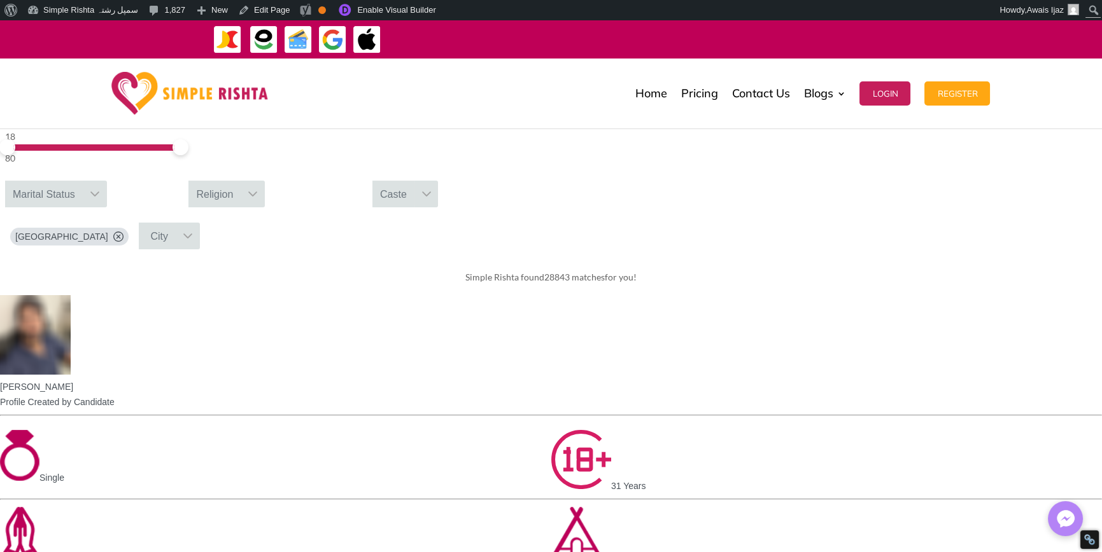
click at [756, 295] on div "Simple Rishta found 28843 matches for you!" at bounding box center [551, 278] width 1102 height 36
drag, startPoint x: 719, startPoint y: 338, endPoint x: 276, endPoint y: 320, distance: 443.4
drag, startPoint x: 393, startPoint y: 355, endPoint x: 730, endPoint y: 362, distance: 337.4
click at [636, 283] on span "Simple Rishta found 28843 matches for you!" at bounding box center [550, 277] width 171 height 11
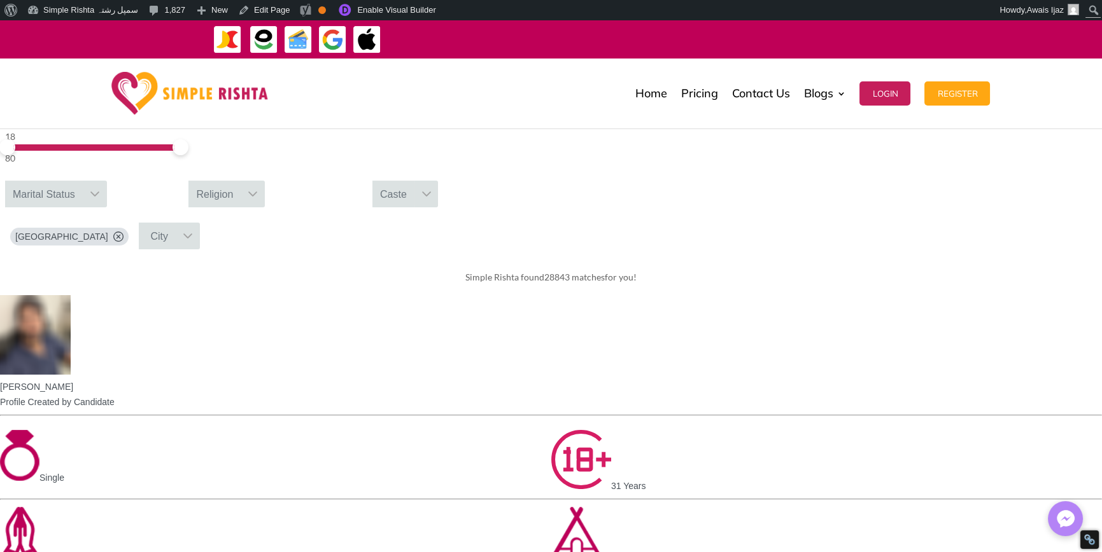
click at [732, 295] on div "Simple Rishta found 28843 matches for you!" at bounding box center [551, 278] width 1102 height 36
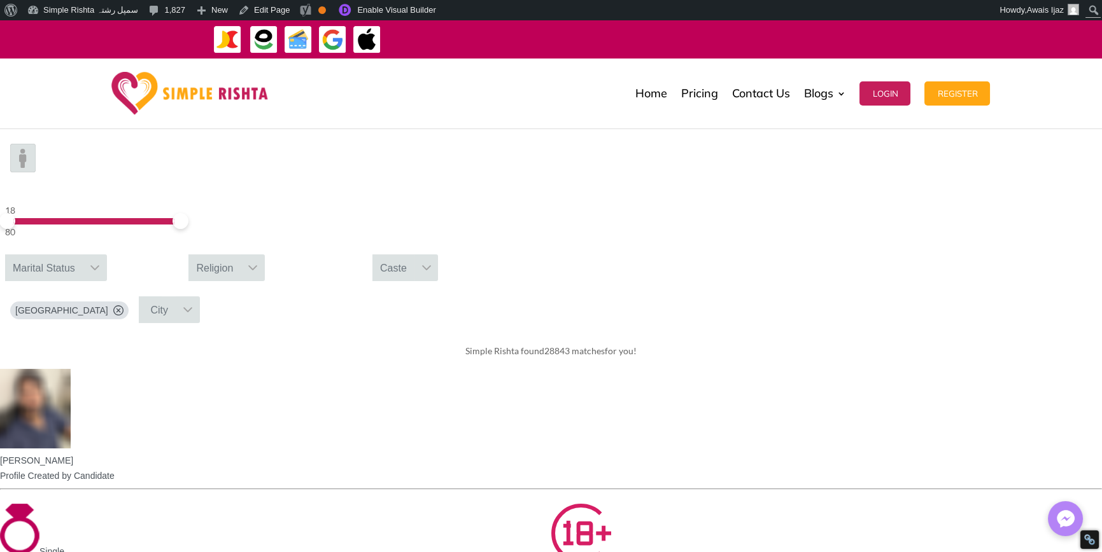
scroll to position [64, 0]
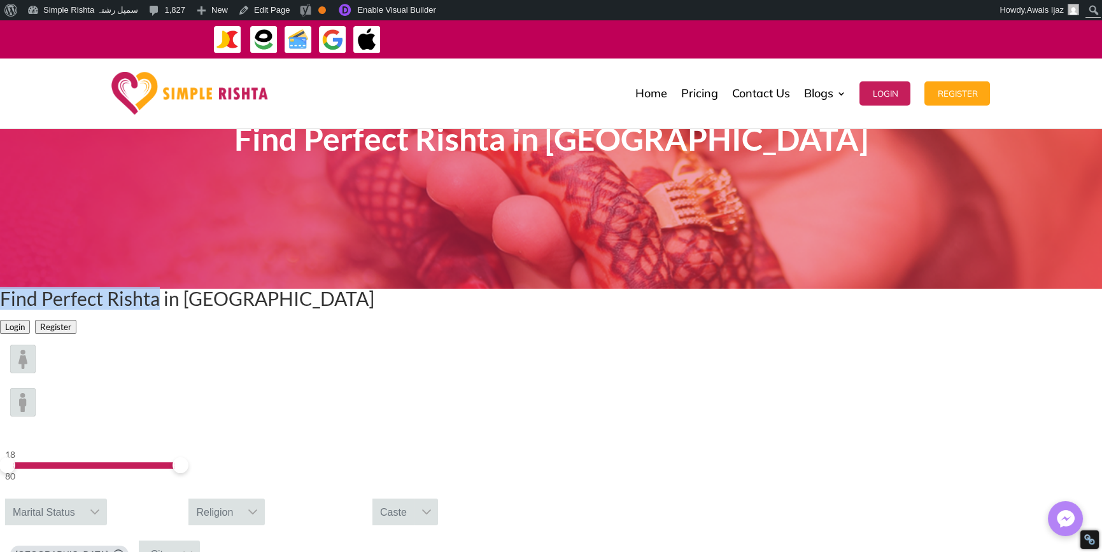
drag, startPoint x: 290, startPoint y: 370, endPoint x: 624, endPoint y: 415, distance: 337.7
click at [374, 314] on h1 "Find Perfect Rishta in United Arab Emirates" at bounding box center [187, 301] width 374 height 25
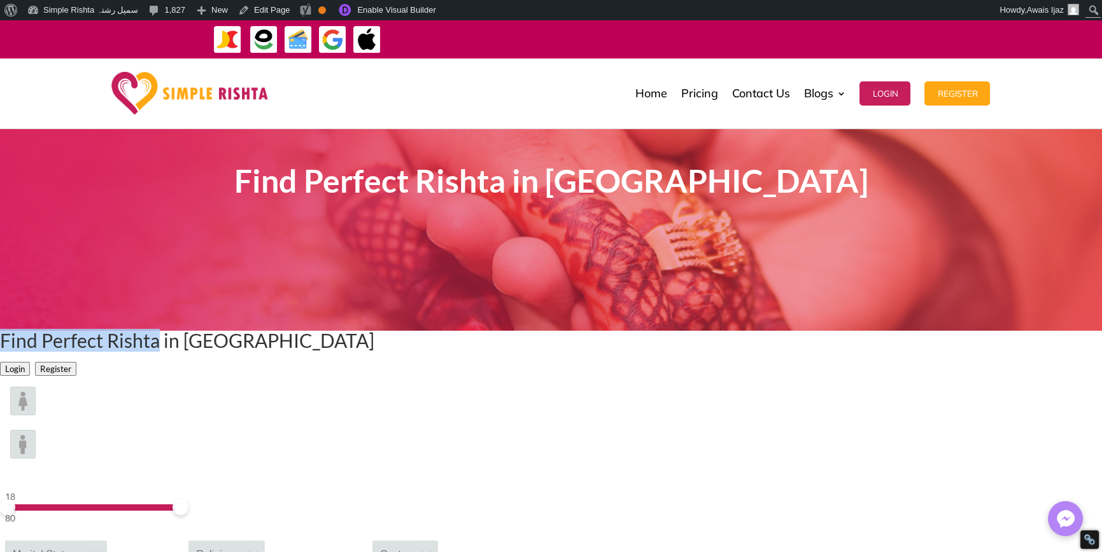
scroll to position [0, 0]
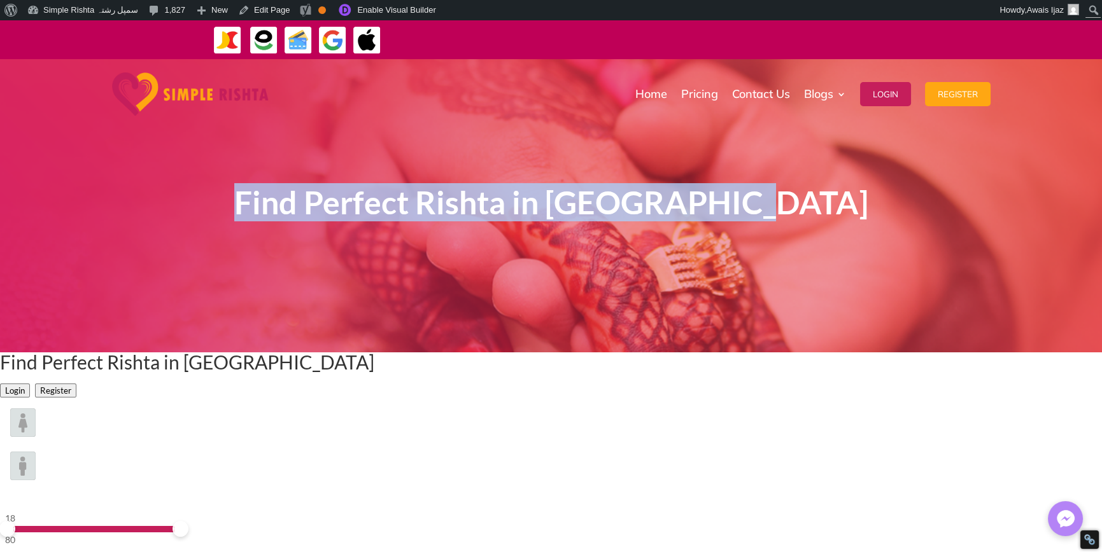
drag, startPoint x: 255, startPoint y: 203, endPoint x: 869, endPoint y: 237, distance: 615.1
click at [869, 199] on h1 "Find Perfect Rishta in Saudi Arabia" at bounding box center [550, 205] width 687 height 41
drag, startPoint x: 629, startPoint y: 465, endPoint x: 121, endPoint y: 442, distance: 509.1
click at [92, 398] on div "Find Perfect Rishta in United Arab Emirates Login Register" at bounding box center [551, 376] width 1102 height 46
click at [218, 398] on div "Find Perfect Rishta in United Arab Emirates Login Register" at bounding box center [551, 376] width 1102 height 46
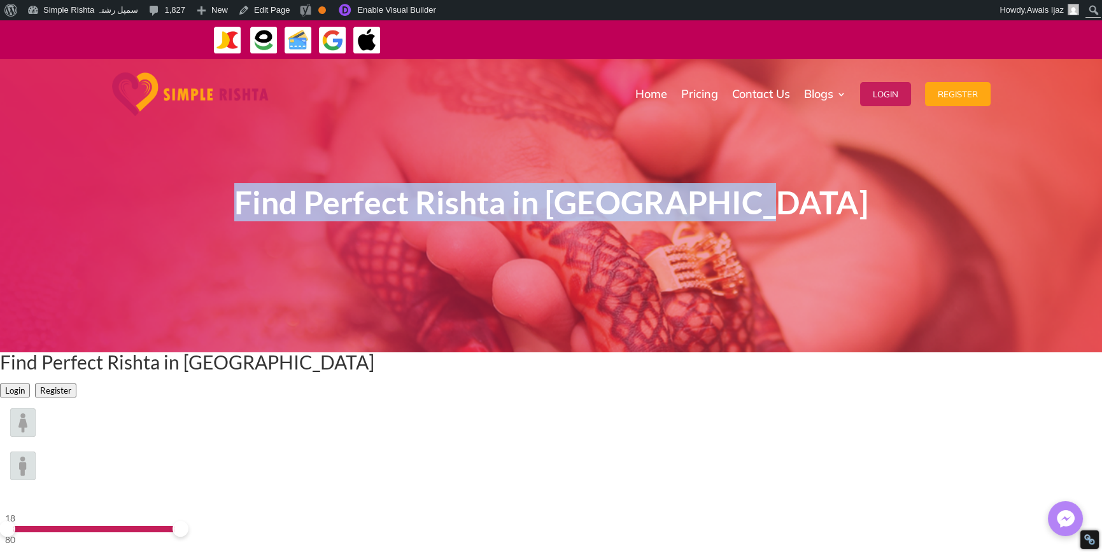
drag, startPoint x: 253, startPoint y: 225, endPoint x: 914, endPoint y: 200, distance: 661.1
click at [913, 200] on div "Find Perfect Rishta in Saudi Arabia" at bounding box center [551, 205] width 1102 height 293
click at [928, 318] on div "Find Perfect Rishta in Saudi Arabia" at bounding box center [551, 205] width 1102 height 293
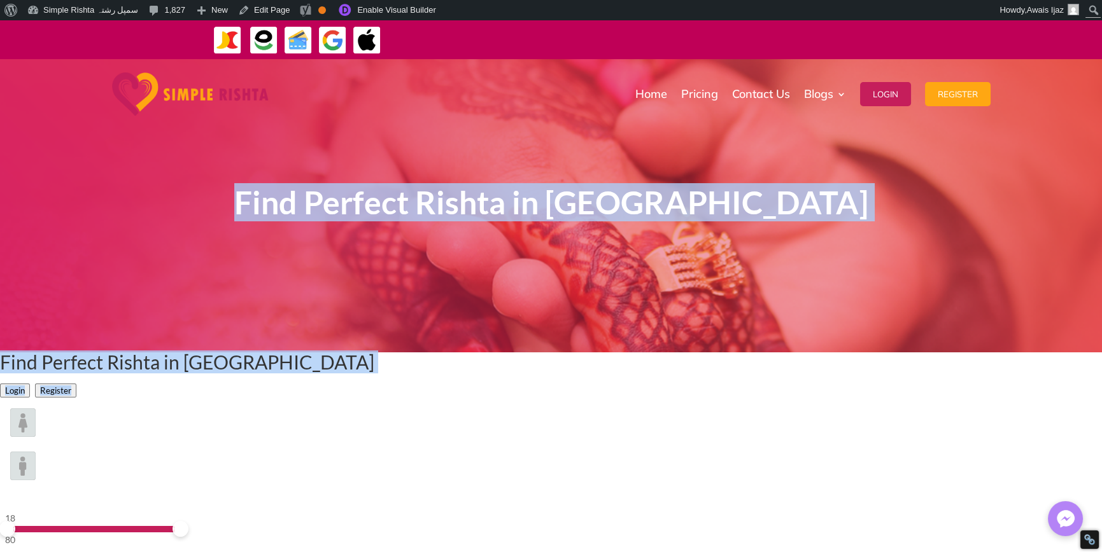
drag, startPoint x: 297, startPoint y: 185, endPoint x: 608, endPoint y: 502, distance: 443.8
click at [374, 378] on h1 "Find Perfect Rishta in United Arab Emirates" at bounding box center [187, 365] width 374 height 25
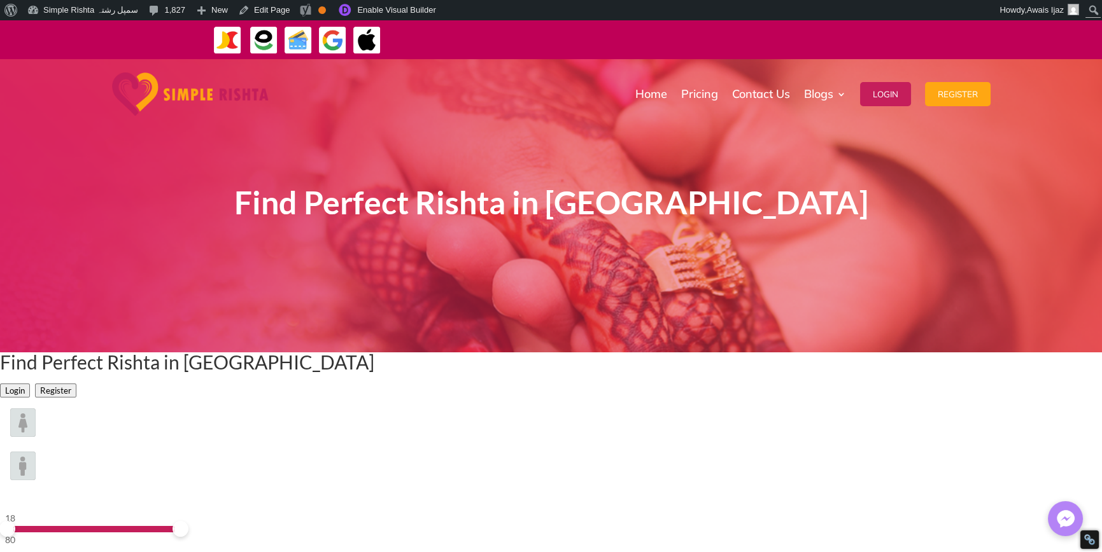
click at [587, 289] on div "Find Perfect Rishta in Saudi Arabia" at bounding box center [550, 206] width 687 height 225
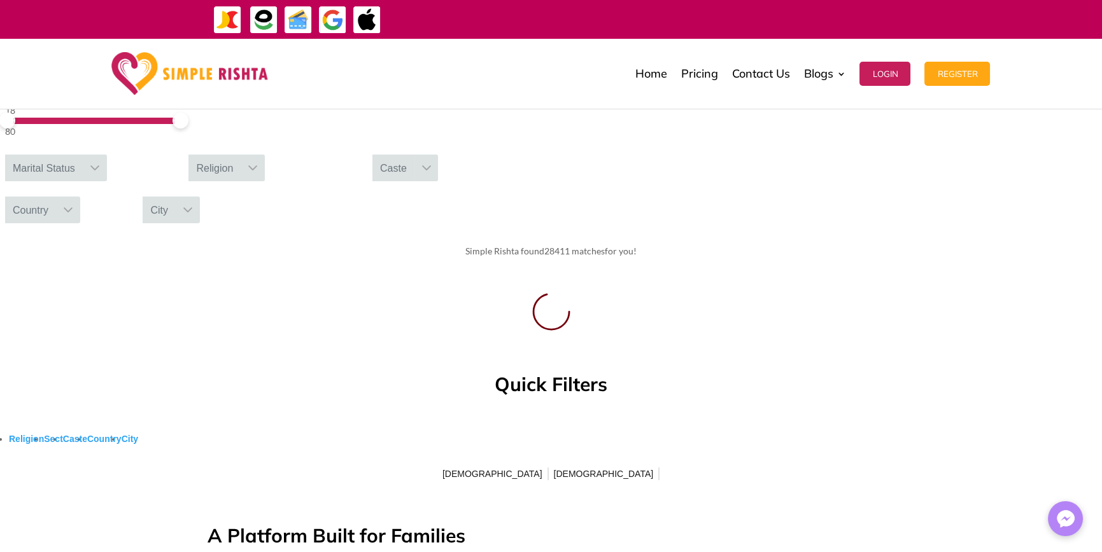
scroll to position [509, 0]
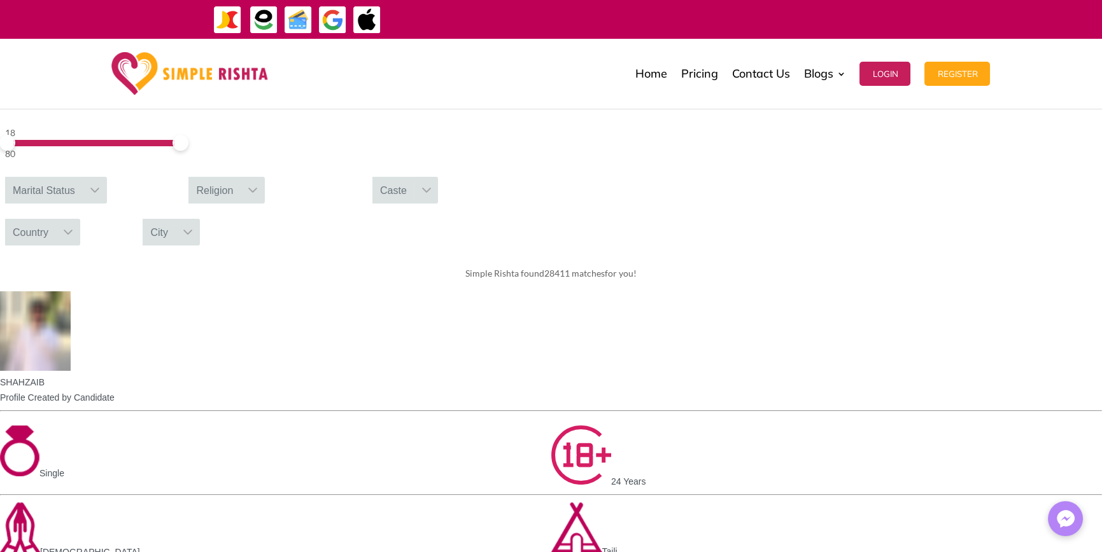
drag, startPoint x: 637, startPoint y: 374, endPoint x: 955, endPoint y: 313, distance: 324.2
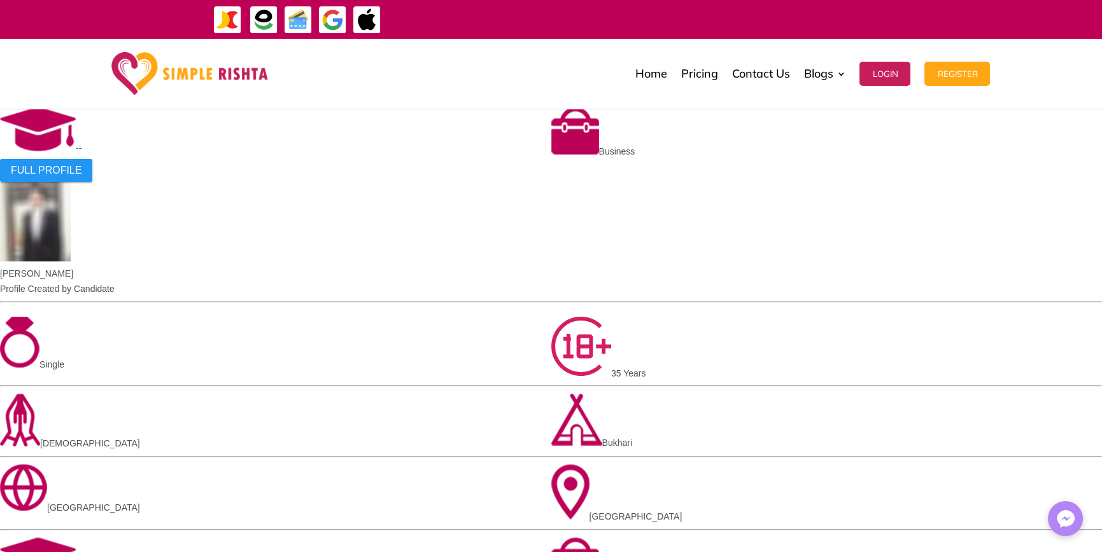
scroll to position [1209, 0]
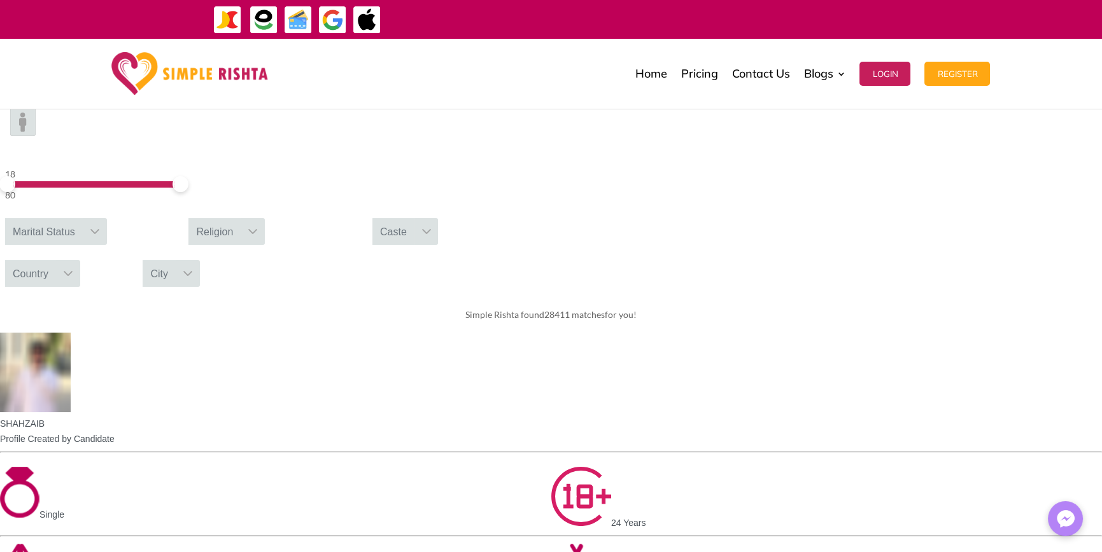
scroll to position [446, 0]
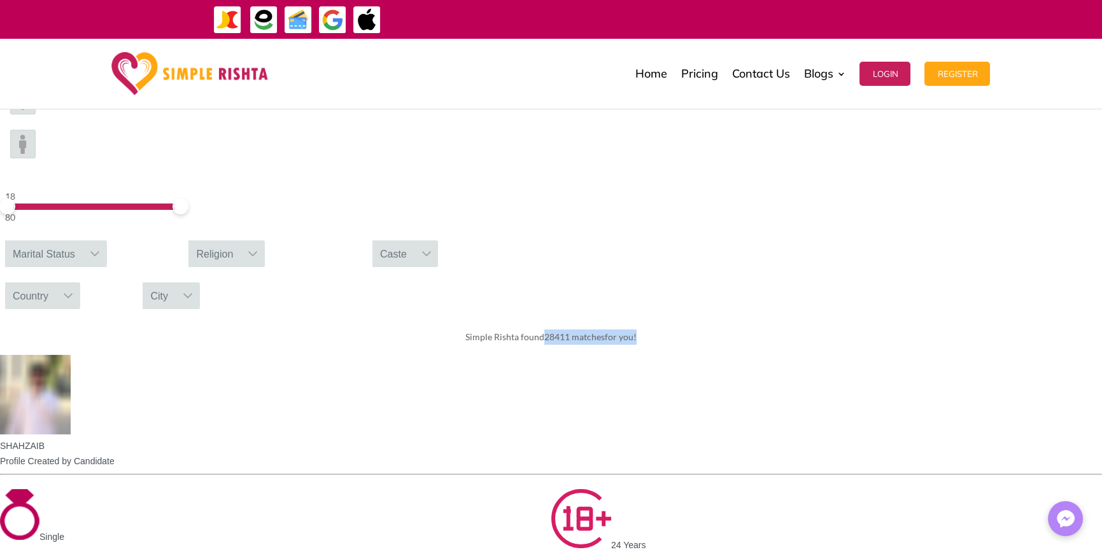
drag, startPoint x: 540, startPoint y: 201, endPoint x: 879, endPoint y: 197, distance: 338.6
click at [879, 320] on div "Simple Rishta found 28411 matches for you!" at bounding box center [551, 338] width 1102 height 36
click at [873, 320] on div "Simple Rishta found 28411 matches for you!" at bounding box center [551, 338] width 1102 height 36
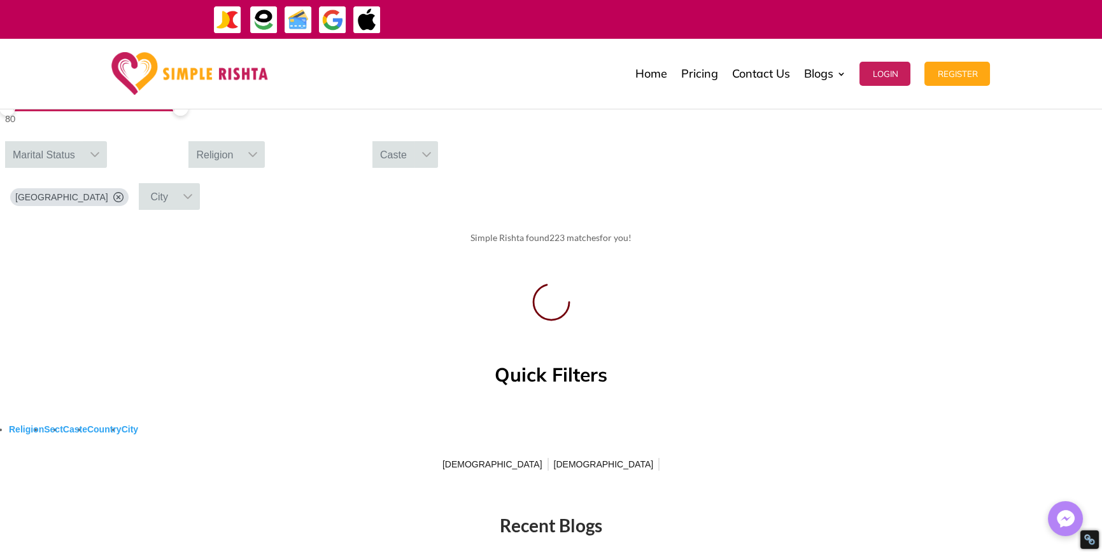
scroll to position [509, 0]
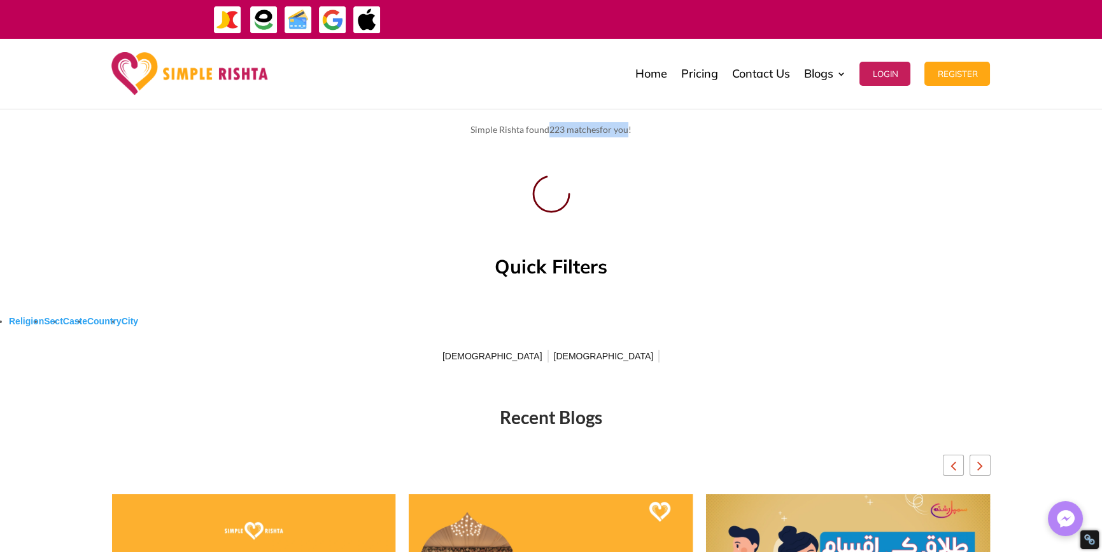
drag, startPoint x: 549, startPoint y: 208, endPoint x: 684, endPoint y: 208, distance: 134.9
click at [631, 135] on span "Simple Rishta found 223 matches for you!" at bounding box center [550, 129] width 161 height 11
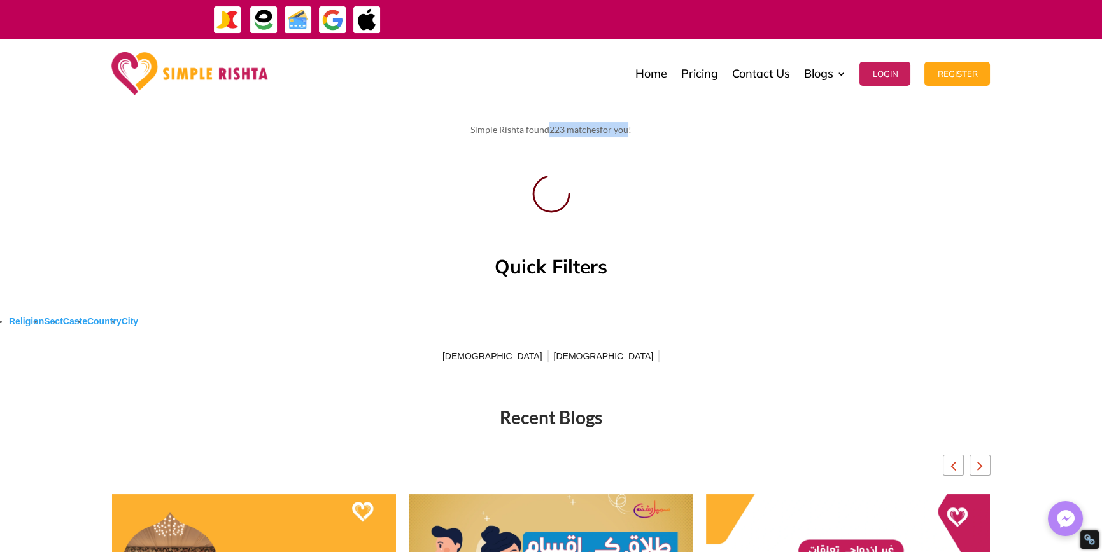
click at [631, 135] on span "Simple Rishta found 223 matches for you!" at bounding box center [550, 129] width 161 height 11
click at [724, 151] on div "Simple Rishta found 223 matches for you!" at bounding box center [551, 131] width 1102 height 39
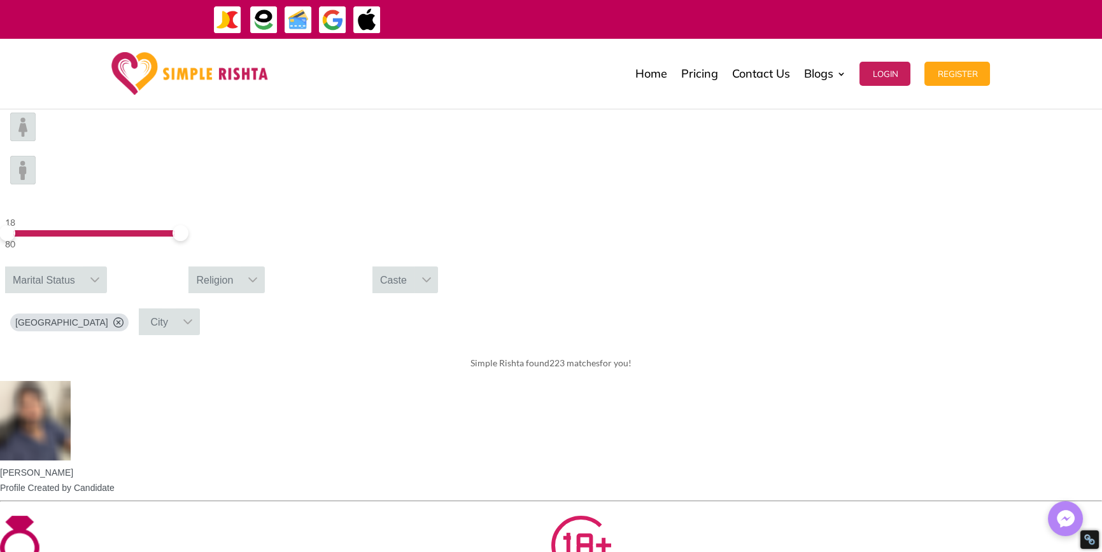
scroll to position [127, 0]
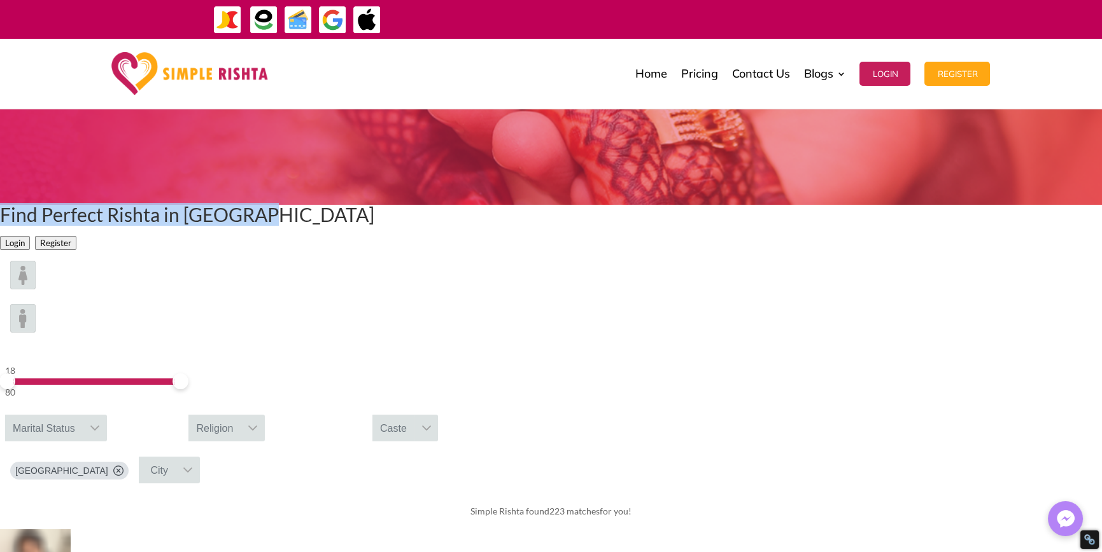
drag, startPoint x: 332, startPoint y: 314, endPoint x: 848, endPoint y: 300, distance: 516.4
click at [848, 251] on div "Find Perfect Rishta in Pakistan Login Register" at bounding box center [551, 228] width 1102 height 46
click at [859, 251] on div "Find Perfect Rishta in Pakistan Login Register" at bounding box center [551, 228] width 1102 height 46
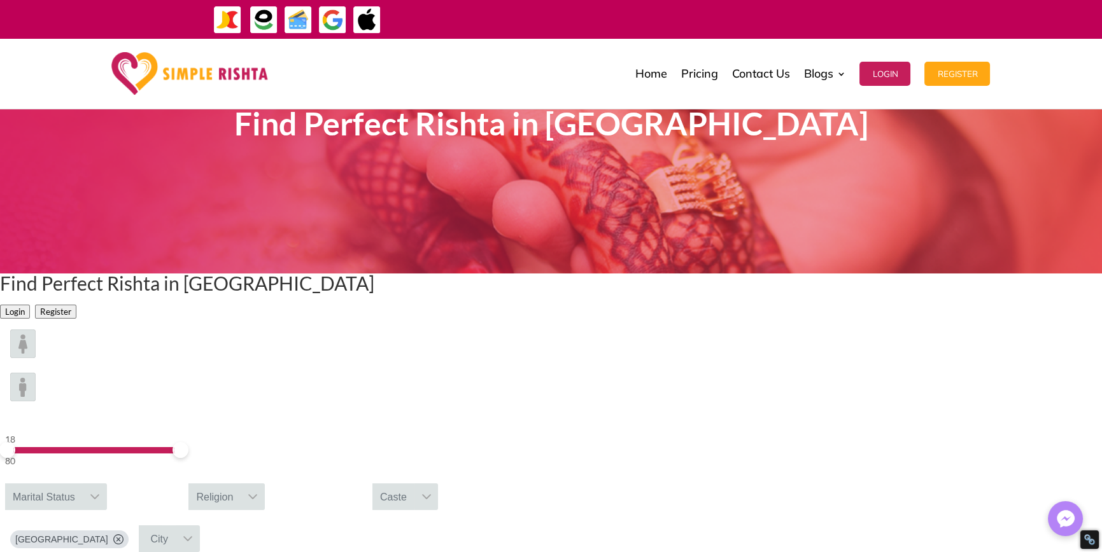
scroll to position [0, 0]
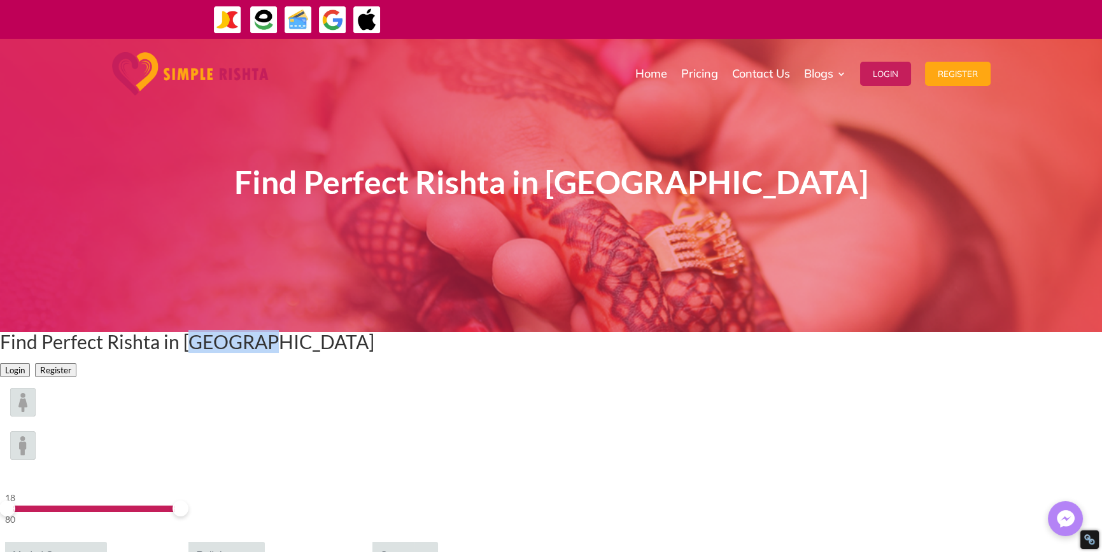
drag, startPoint x: 657, startPoint y: 433, endPoint x: 844, endPoint y: 445, distance: 187.5
click at [844, 378] on div "Find Perfect Rishta in Pakistan Login Register" at bounding box center [551, 355] width 1102 height 46
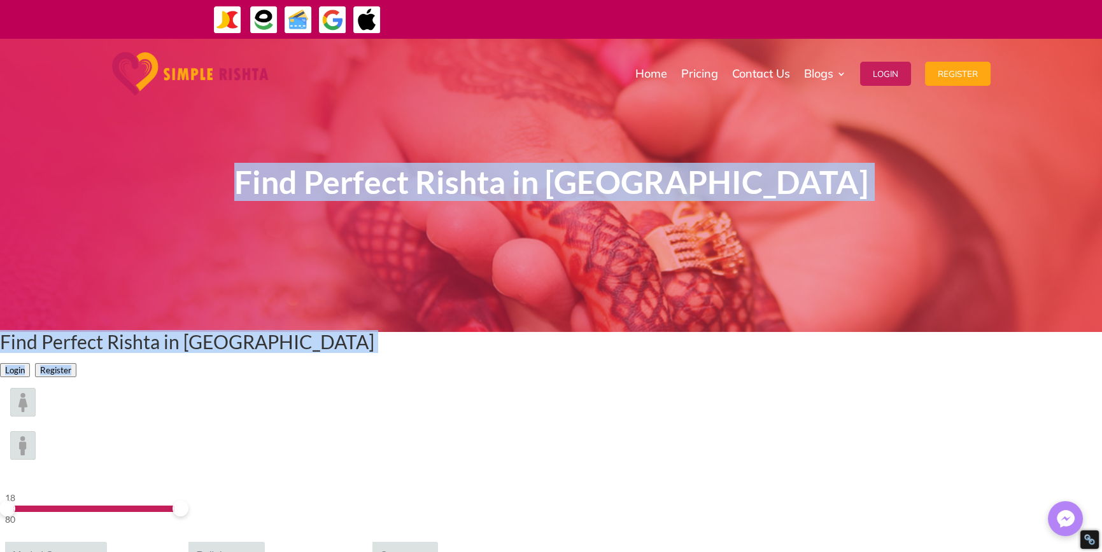
drag, startPoint x: 286, startPoint y: 179, endPoint x: 780, endPoint y: 482, distance: 579.4
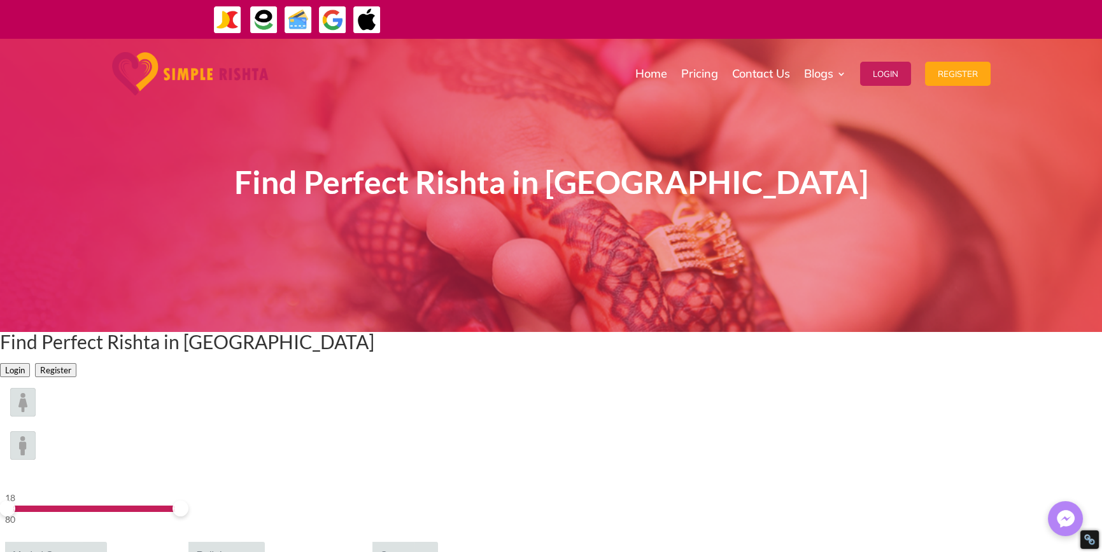
click at [374, 378] on div "Login Register" at bounding box center [187, 368] width 374 height 20
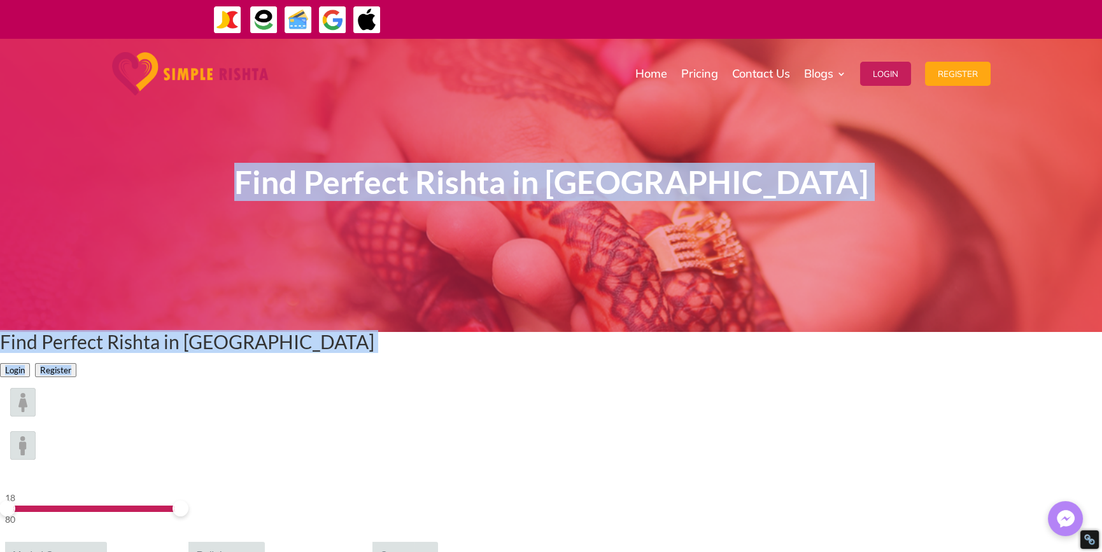
drag, startPoint x: 279, startPoint y: 165, endPoint x: 827, endPoint y: 468, distance: 626.4
click at [374, 358] on h1 "Find Perfect Rishta in Pakistan" at bounding box center [187, 344] width 374 height 25
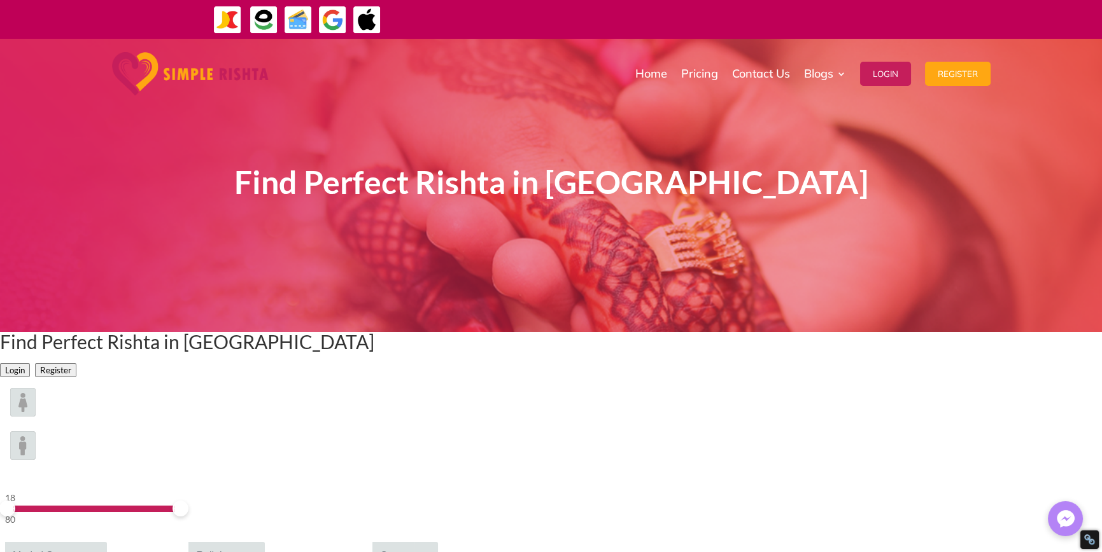
drag, startPoint x: 783, startPoint y: 440, endPoint x: 764, endPoint y: 444, distance: 19.5
click at [374, 358] on h1 "Find Perfect Rishta in Pakistan" at bounding box center [187, 344] width 374 height 25
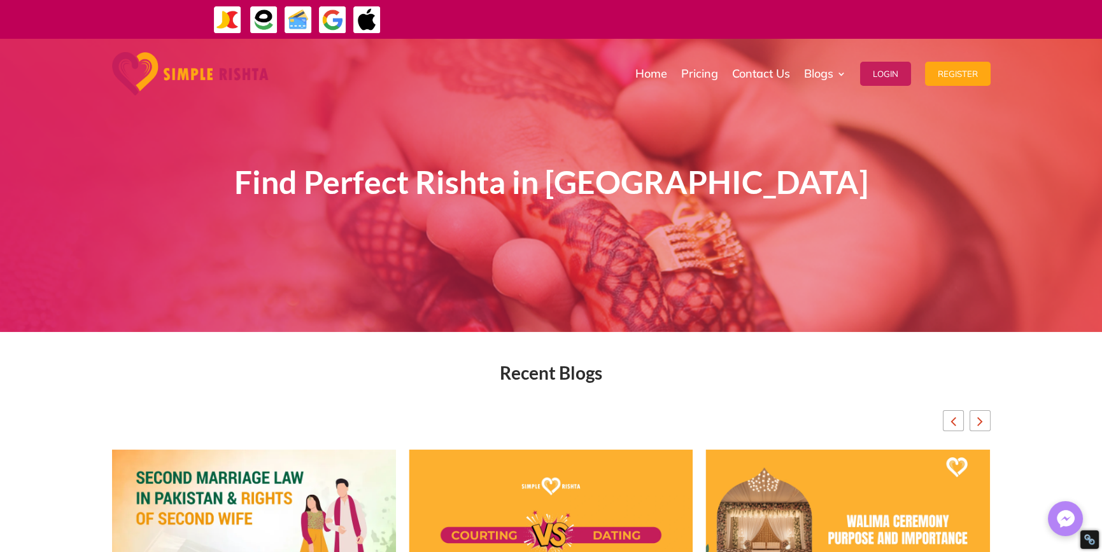
drag, startPoint x: 414, startPoint y: 179, endPoint x: 845, endPoint y: 179, distance: 430.3
click at [839, 179] on span "Find Perfect Rishta in [GEOGRAPHIC_DATA]" at bounding box center [551, 182] width 634 height 38
click at [871, 207] on div "Find Perfect Rishta in [GEOGRAPHIC_DATA]" at bounding box center [550, 185] width 687 height 225
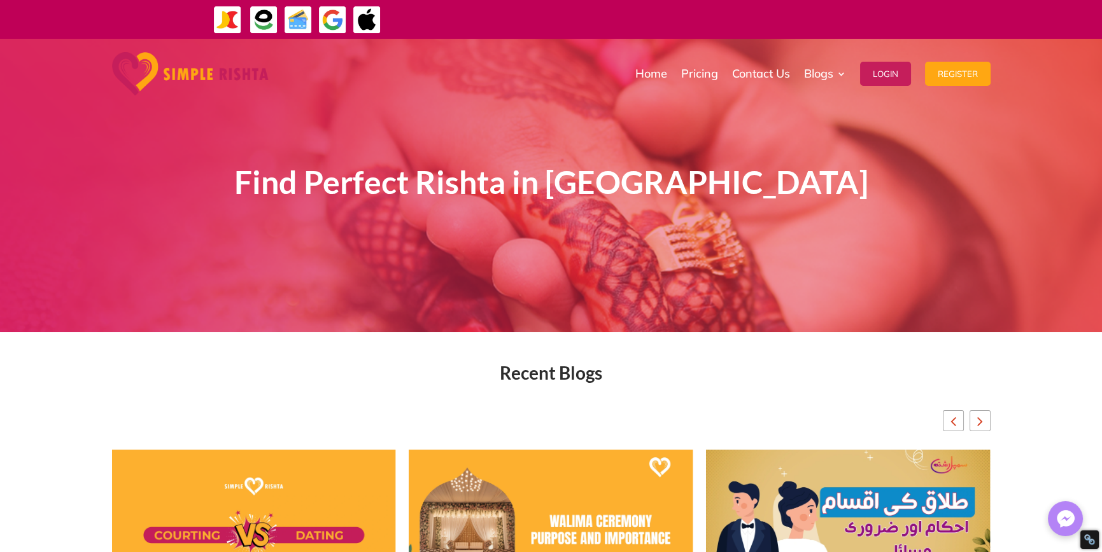
drag, startPoint x: 222, startPoint y: 185, endPoint x: 872, endPoint y: 179, distance: 649.9
click at [871, 179] on h1 "Find Perfect Rishta in [GEOGRAPHIC_DATA]" at bounding box center [550, 185] width 687 height 41
click at [845, 281] on div "Find Perfect Rishta in [GEOGRAPHIC_DATA]" at bounding box center [550, 185] width 687 height 225
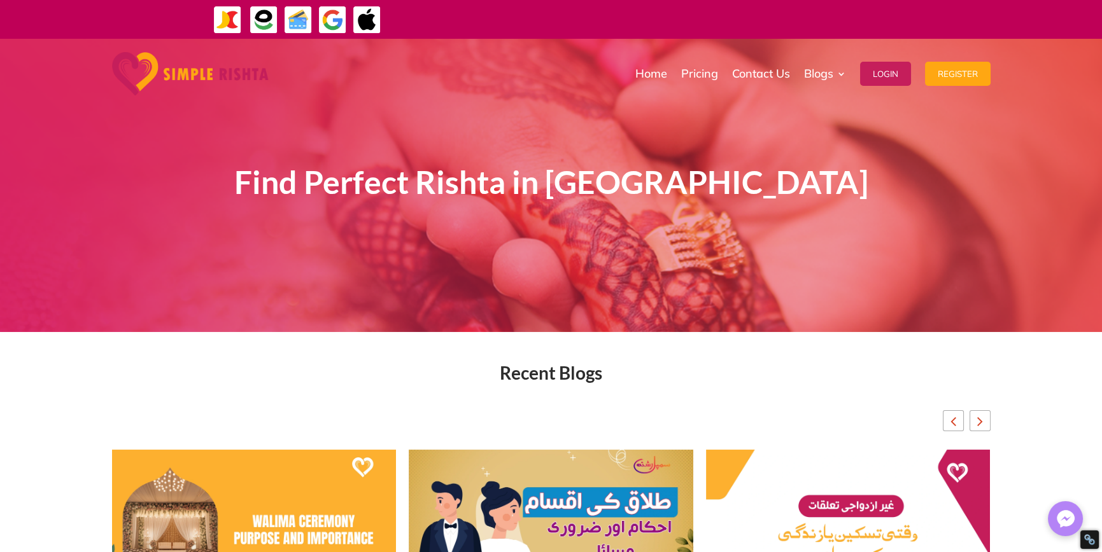
drag, startPoint x: 217, startPoint y: 191, endPoint x: 889, endPoint y: 193, distance: 671.5
click at [889, 192] on h1 "Find Perfect Rishta in [GEOGRAPHIC_DATA]" at bounding box center [550, 185] width 687 height 41
click at [827, 288] on div "Find Perfect Rishta in [GEOGRAPHIC_DATA]" at bounding box center [550, 185] width 687 height 225
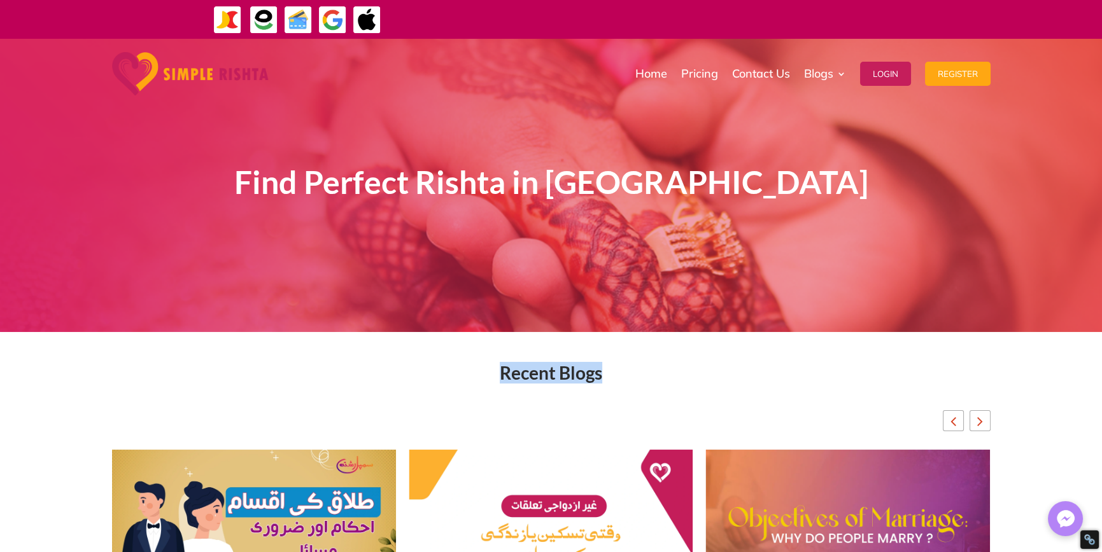
drag, startPoint x: 500, startPoint y: 353, endPoint x: 747, endPoint y: 351, distance: 246.3
click at [747, 351] on div "Recent Blogs [DATE] Marriage Bureau in [GEOGRAPHIC_DATA]: Which One is Better? …" at bounding box center [551, 556] width 878 height 413
click at [670, 374] on div "Recent Blogs" at bounding box center [551, 373] width 878 height 15
click at [592, 376] on div "Recent Blogs" at bounding box center [551, 373] width 878 height 15
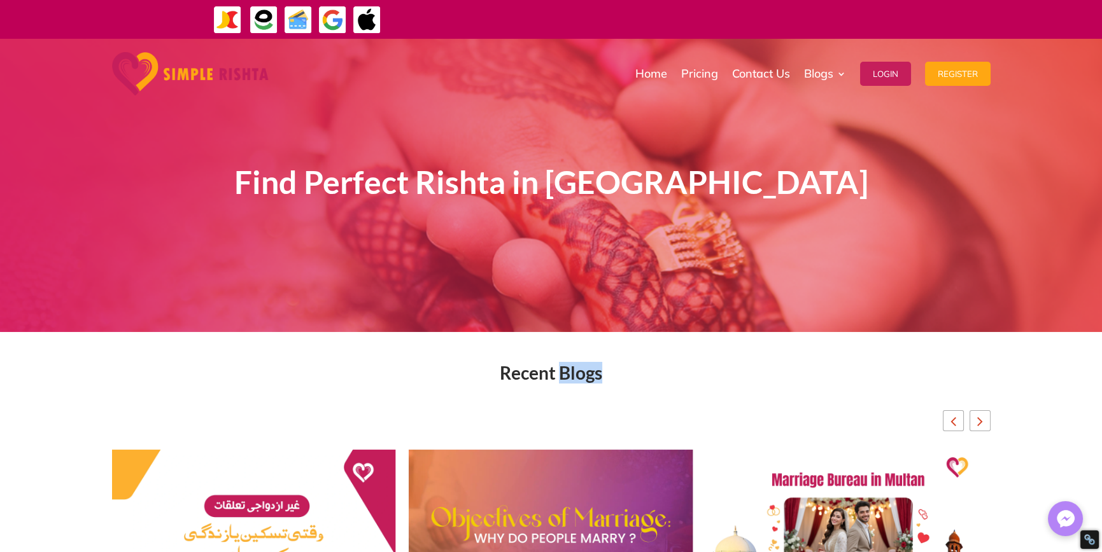
click at [694, 376] on div "Recent Blogs" at bounding box center [551, 373] width 878 height 15
drag, startPoint x: 652, startPoint y: 383, endPoint x: 612, endPoint y: 383, distance: 40.1
click at [612, 383] on div "Recent Blogs August 22, 2025 Marriage Bureau in Multan: Which One is Better? > …" at bounding box center [551, 556] width 878 height 413
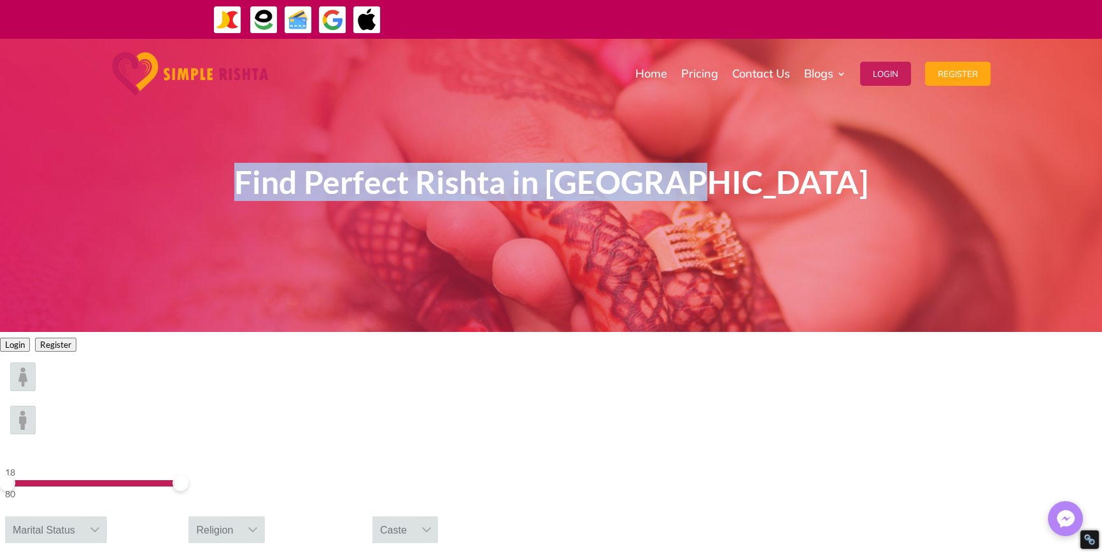
drag, startPoint x: 240, startPoint y: 174, endPoint x: 908, endPoint y: 160, distance: 667.8
click at [908, 160] on div "Find Perfect Rishta in [GEOGRAPHIC_DATA]" at bounding box center [551, 185] width 1102 height 293
click at [826, 265] on div "Find Perfect Rishta in [GEOGRAPHIC_DATA]" at bounding box center [550, 185] width 687 height 225
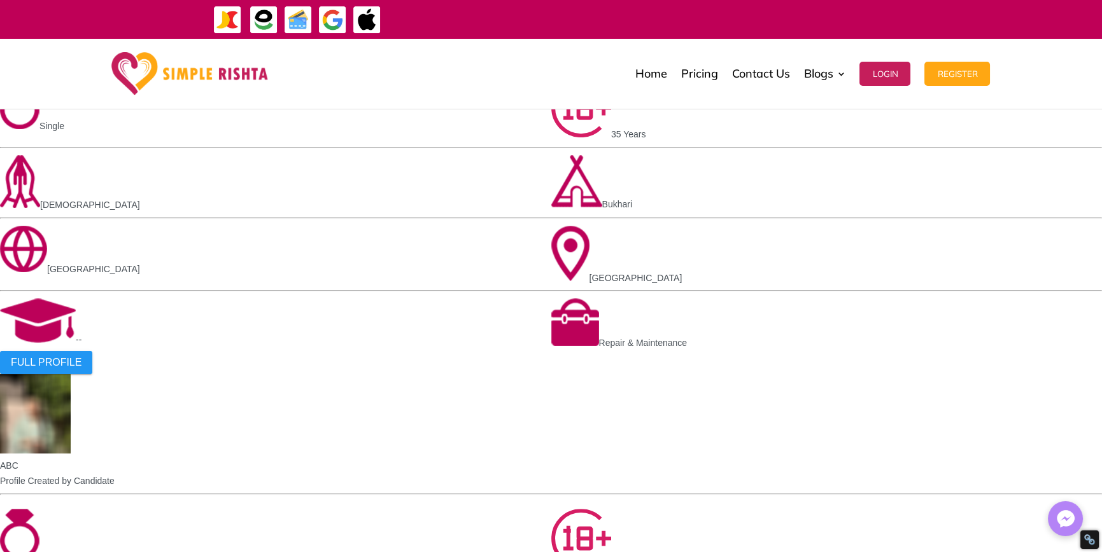
scroll to position [1273, 0]
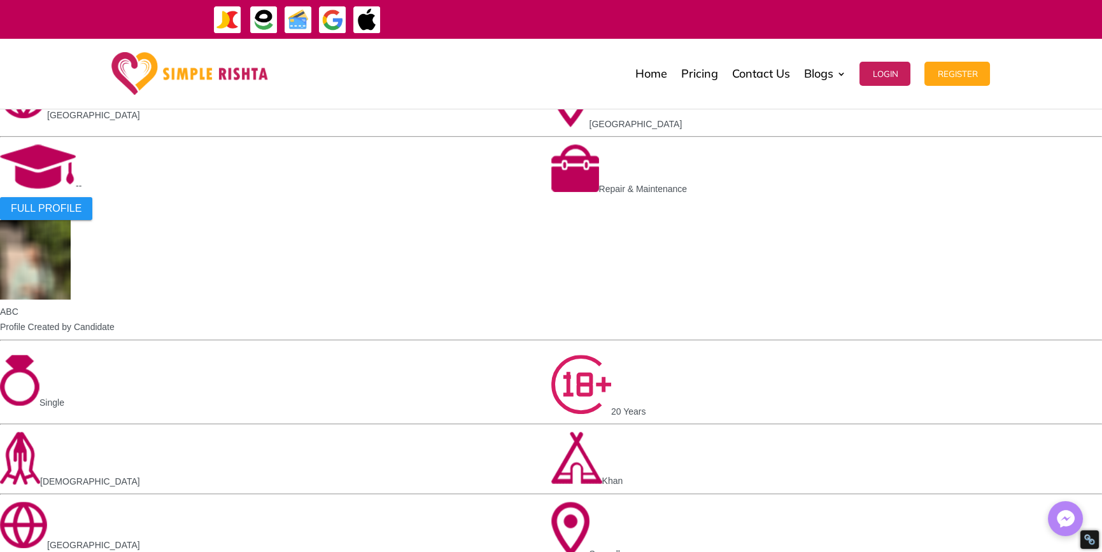
drag, startPoint x: 388, startPoint y: 232, endPoint x: 783, endPoint y: 386, distance: 424.0
drag, startPoint x: 671, startPoint y: 395, endPoint x: 411, endPoint y: 243, distance: 301.2
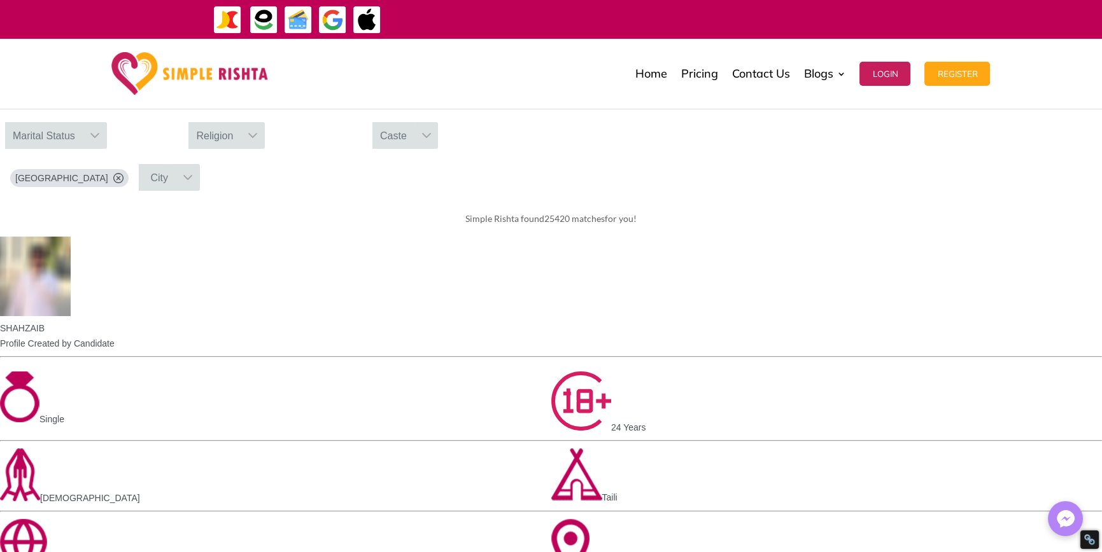
scroll to position [318, 0]
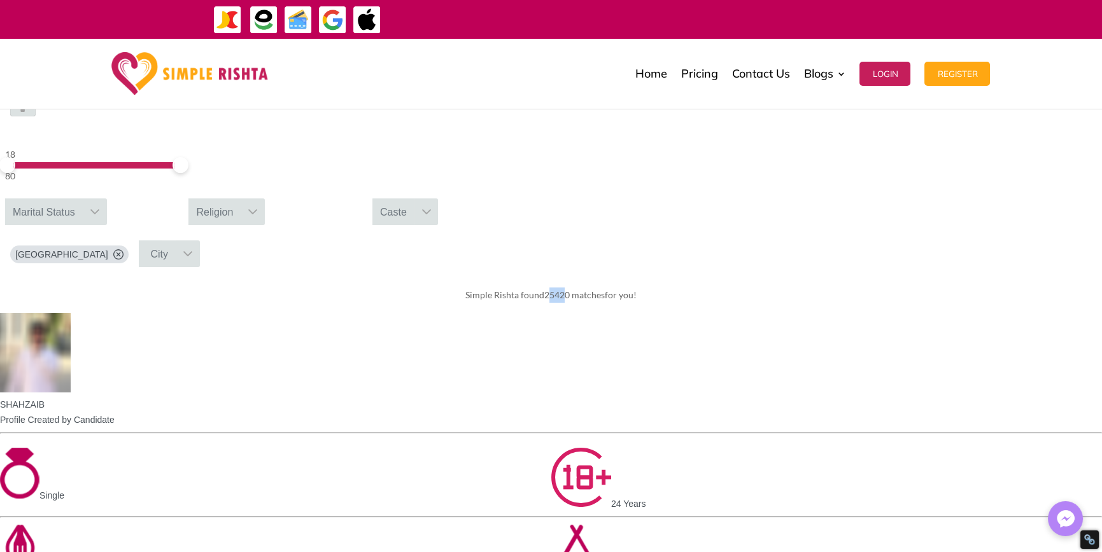
drag, startPoint x: 544, startPoint y: 398, endPoint x: 575, endPoint y: 396, distance: 31.2
click at [575, 300] on span "25420 matches" at bounding box center [574, 295] width 60 height 11
click at [577, 300] on span "25420 matches" at bounding box center [574, 295] width 60 height 11
drag, startPoint x: 558, startPoint y: 391, endPoint x: 582, endPoint y: 391, distance: 24.2
click at [582, 300] on span "25420 matches" at bounding box center [574, 295] width 60 height 11
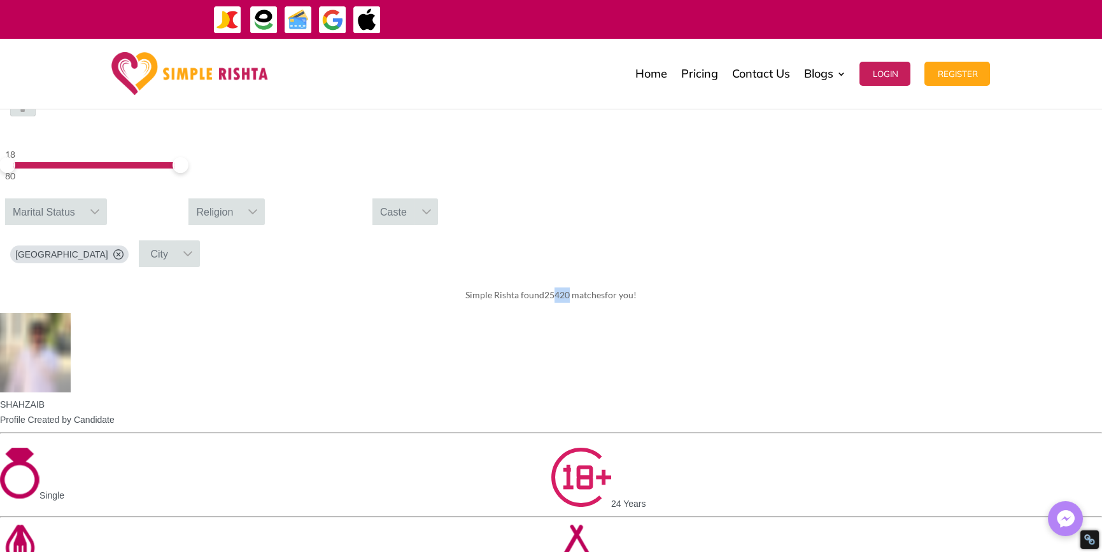
click at [582, 300] on span "25420 matches" at bounding box center [574, 295] width 60 height 11
click at [636, 300] on span "Simple Rishta found 25420 matches for you!" at bounding box center [550, 295] width 171 height 11
click at [786, 313] on div "Simple Rishta found 25420 matches for you!" at bounding box center [551, 296] width 1102 height 36
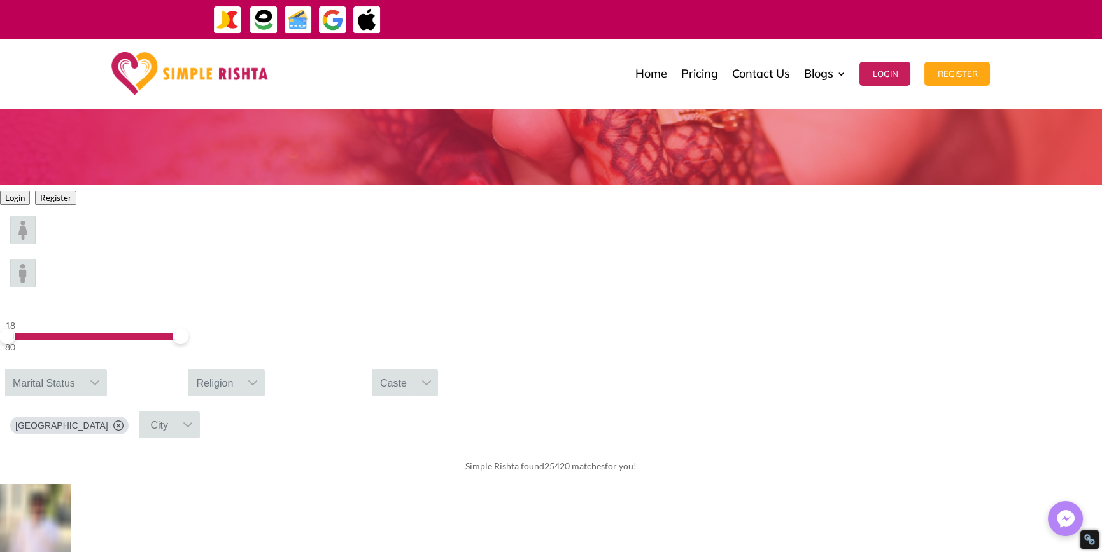
scroll to position [127, 0]
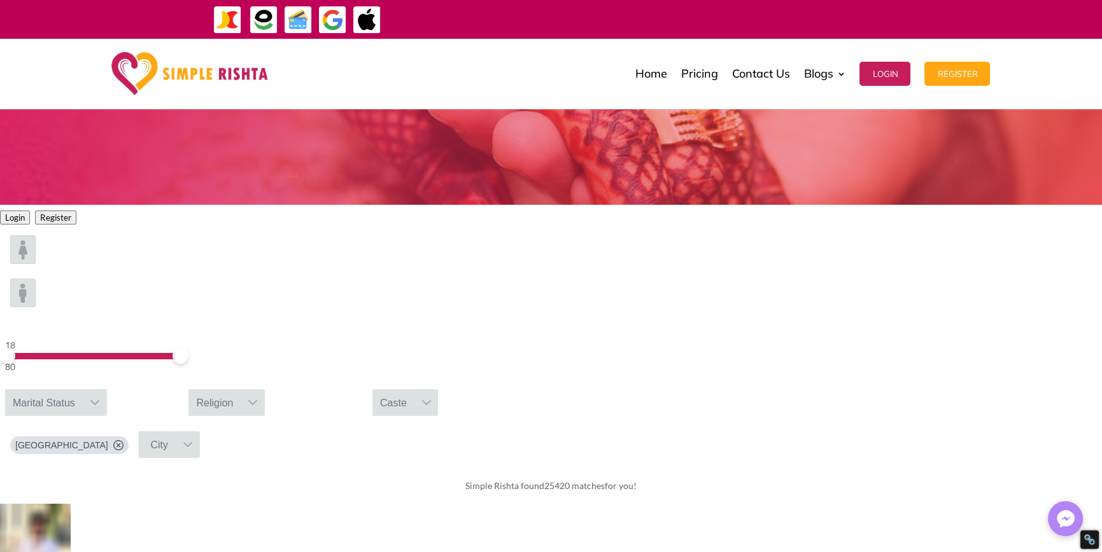
click at [69, 225] on div "Login Register" at bounding box center [551, 215] width 1102 height 20
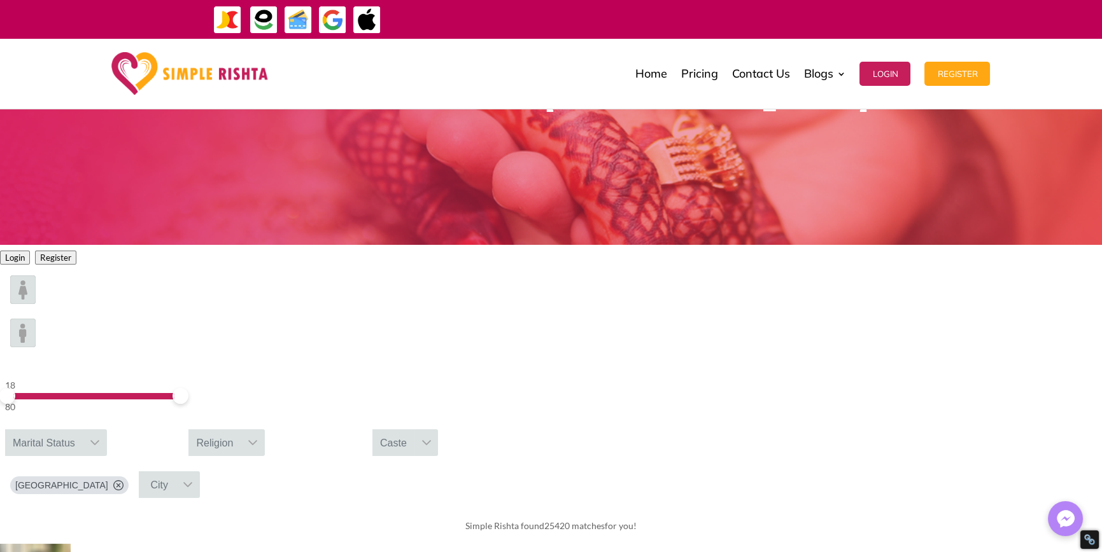
scroll to position [0, 0]
